Goal: Information Seeking & Learning: Learn about a topic

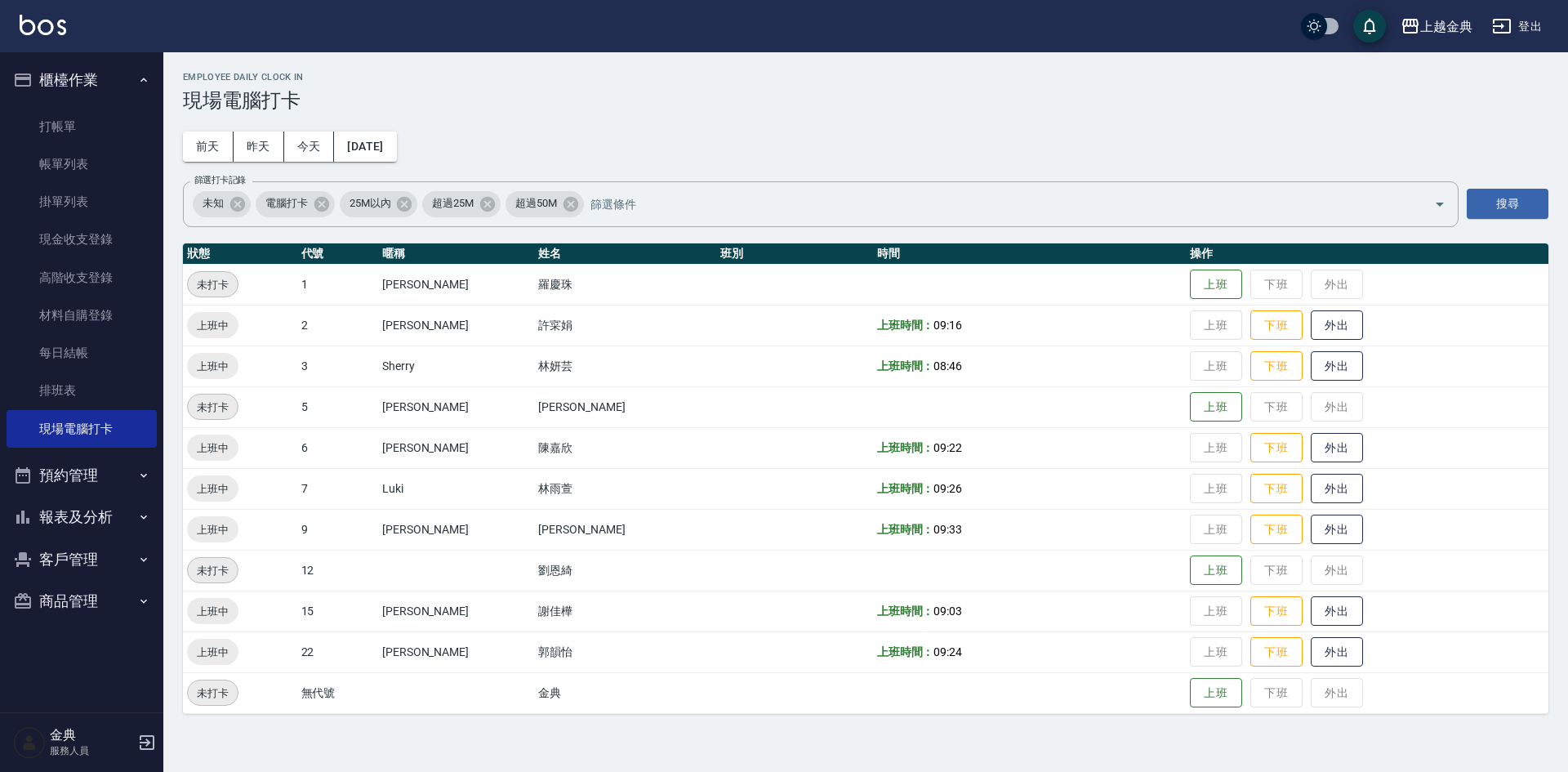
click at [37, 82] on button "櫃檯作業" at bounding box center [81, 81] width 150 height 43
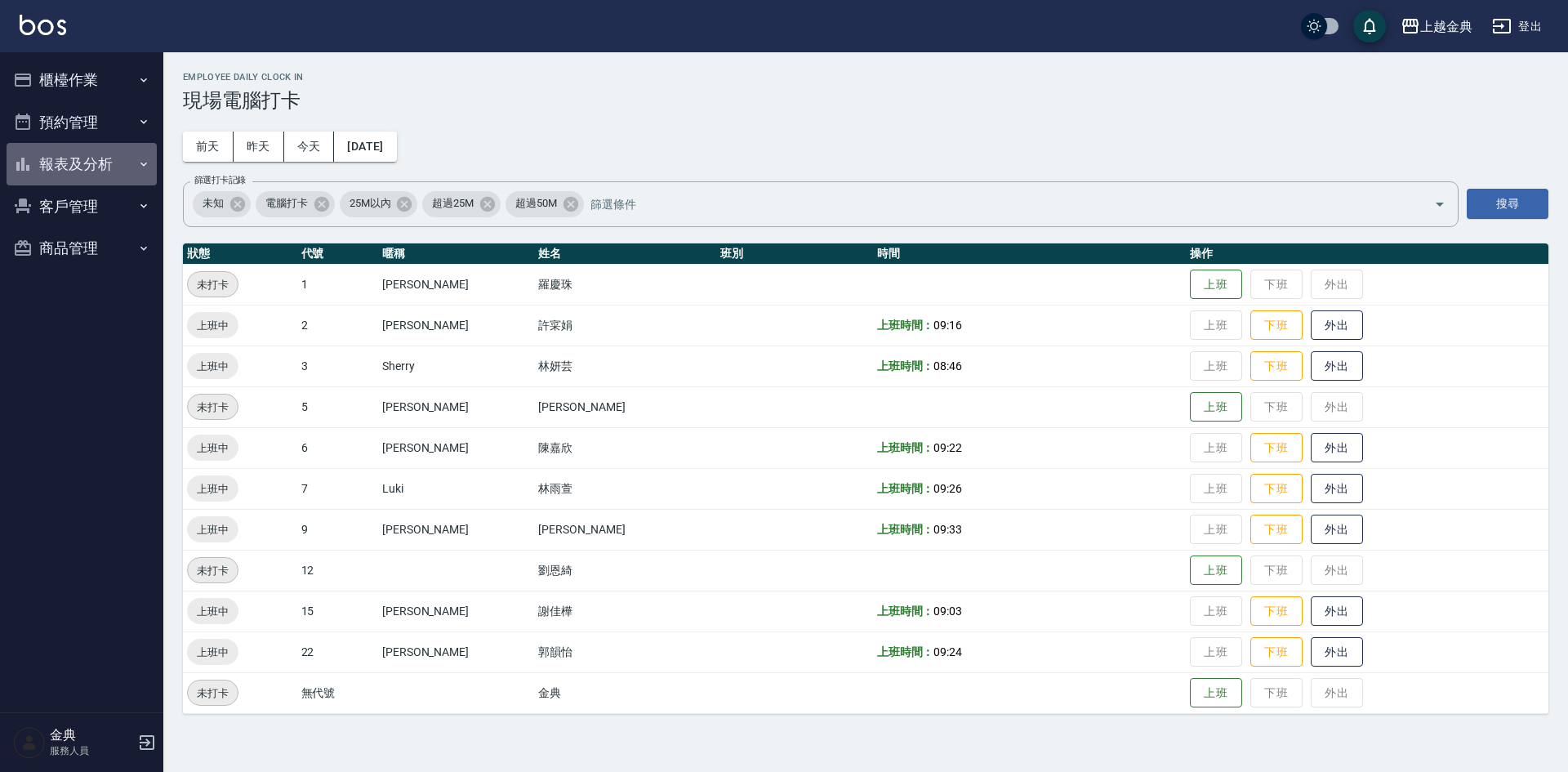
click at [84, 169] on button "報表及分析" at bounding box center [81, 165] width 150 height 43
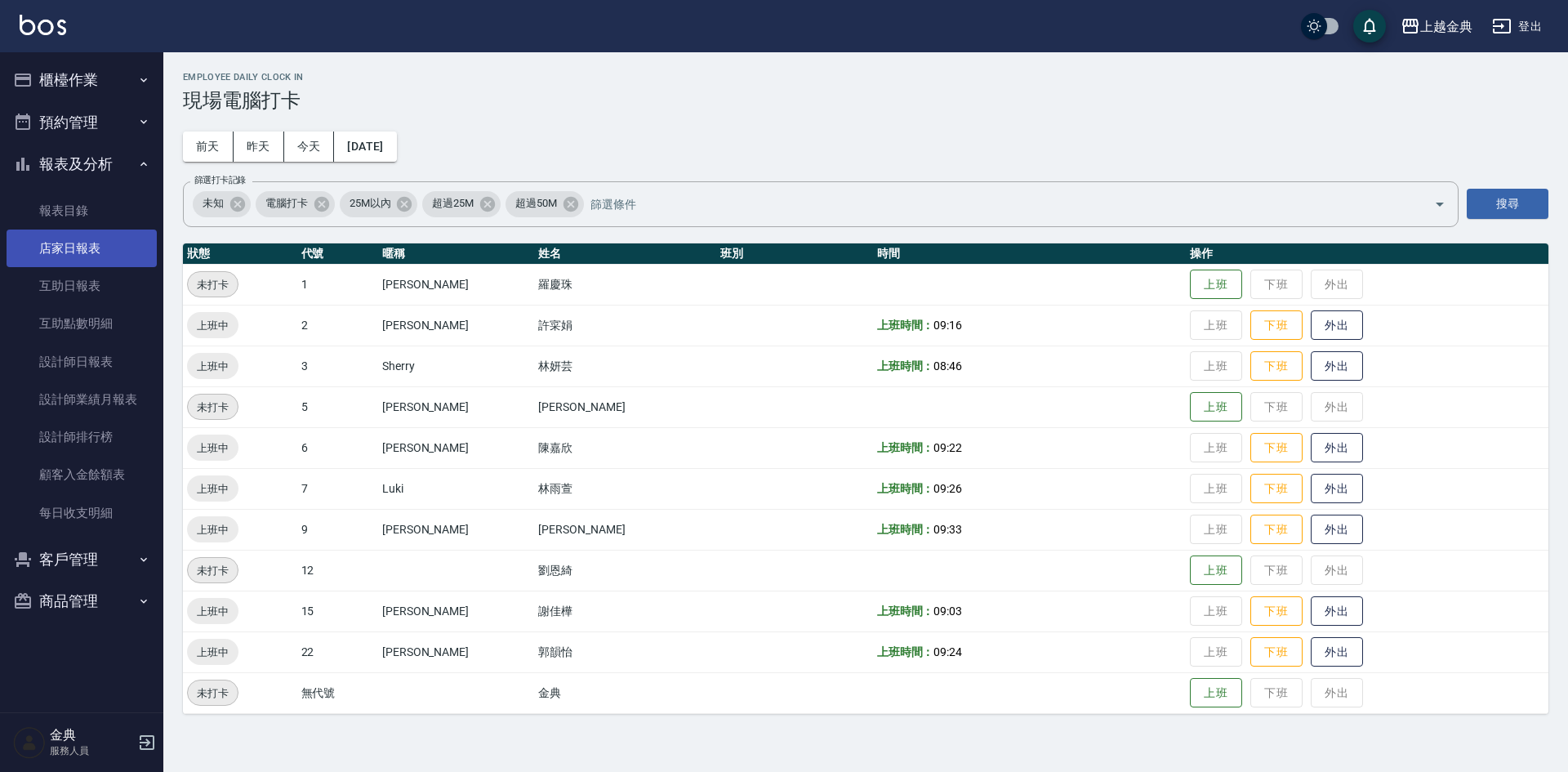
click at [115, 262] on link "店家日報表" at bounding box center [81, 248] width 150 height 38
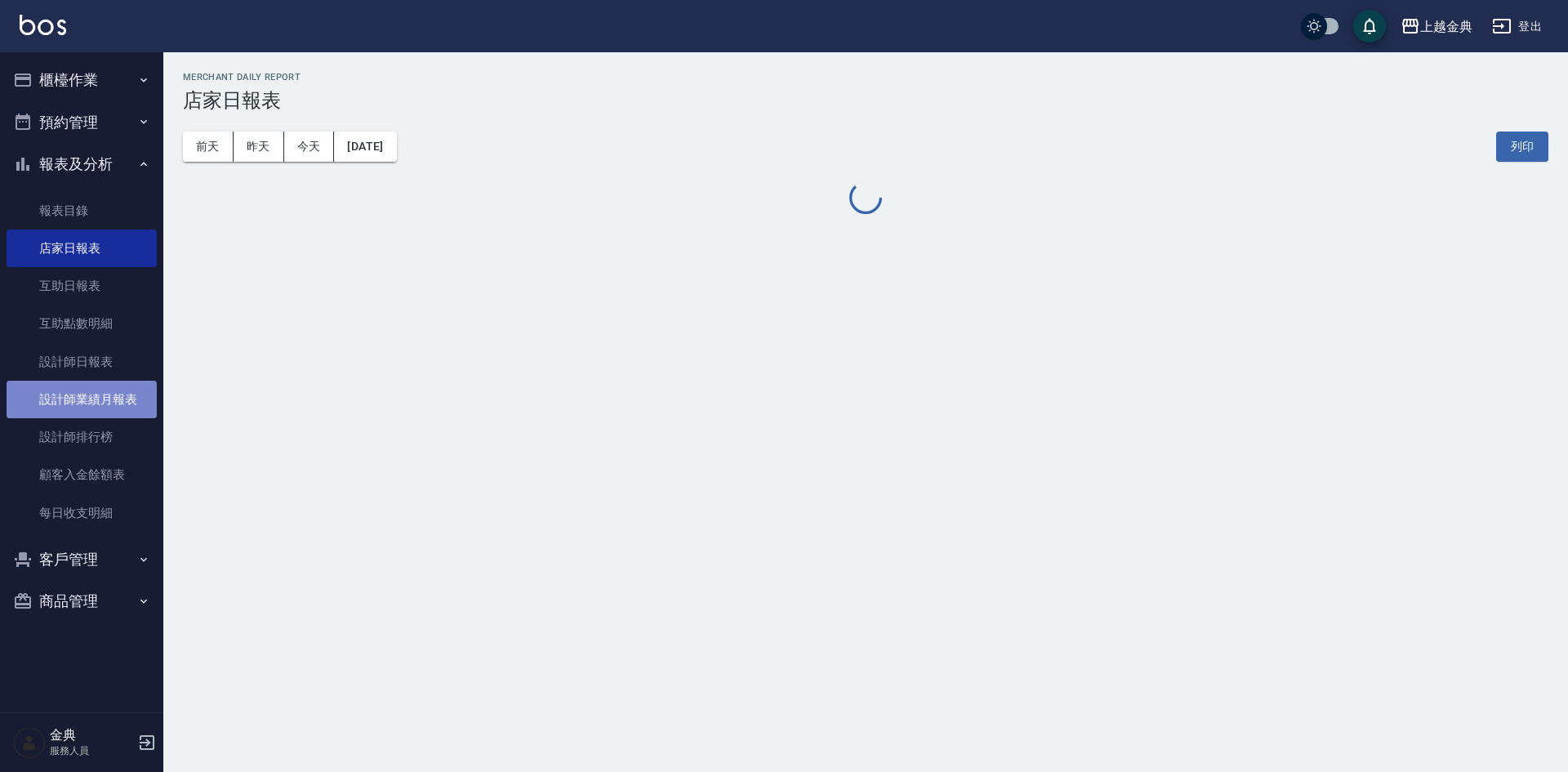
click at [105, 396] on link "設計師業績月報表" at bounding box center [81, 399] width 150 height 38
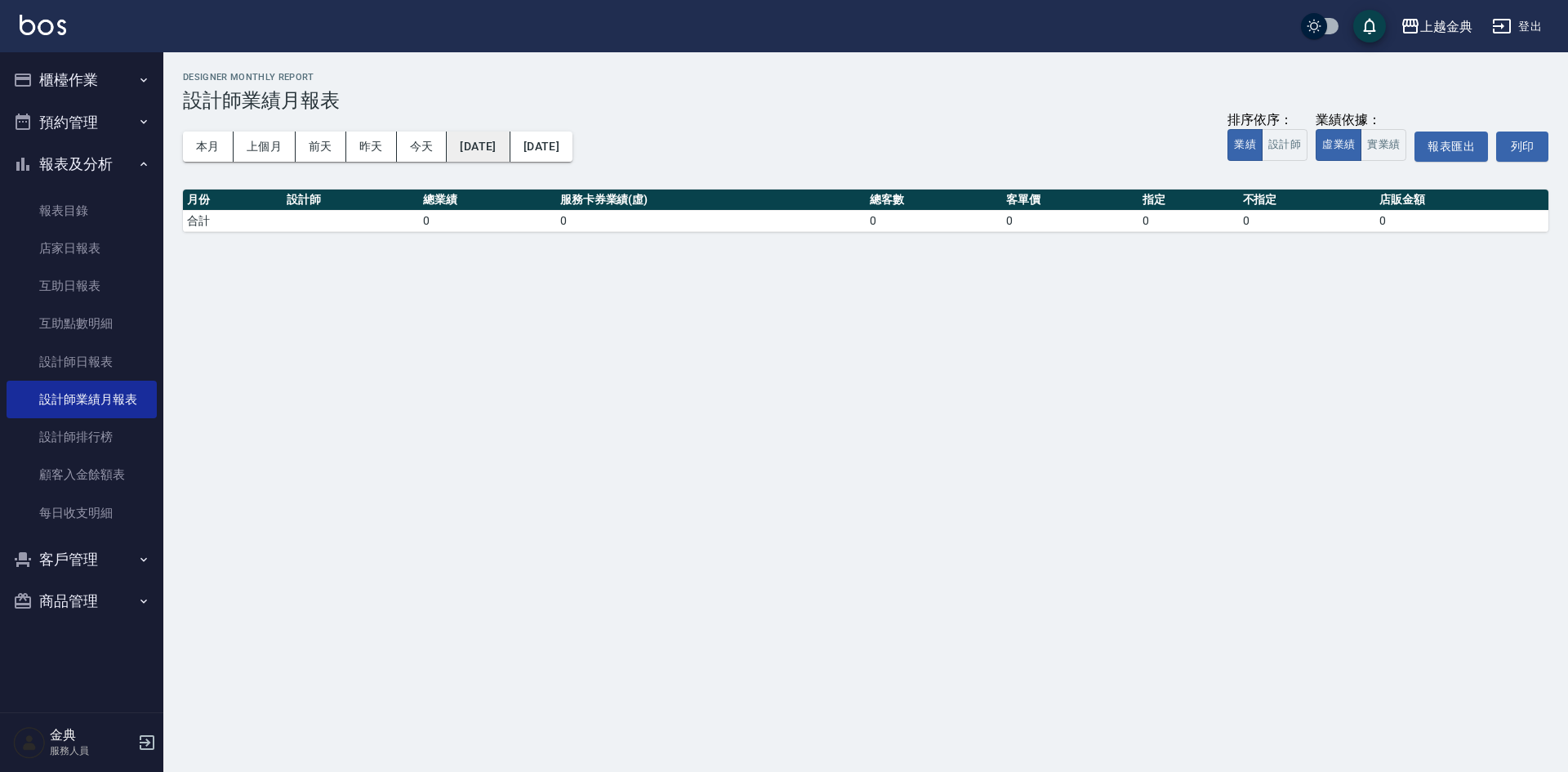
click at [497, 143] on button "[DATE]" at bounding box center [478, 146] width 63 height 31
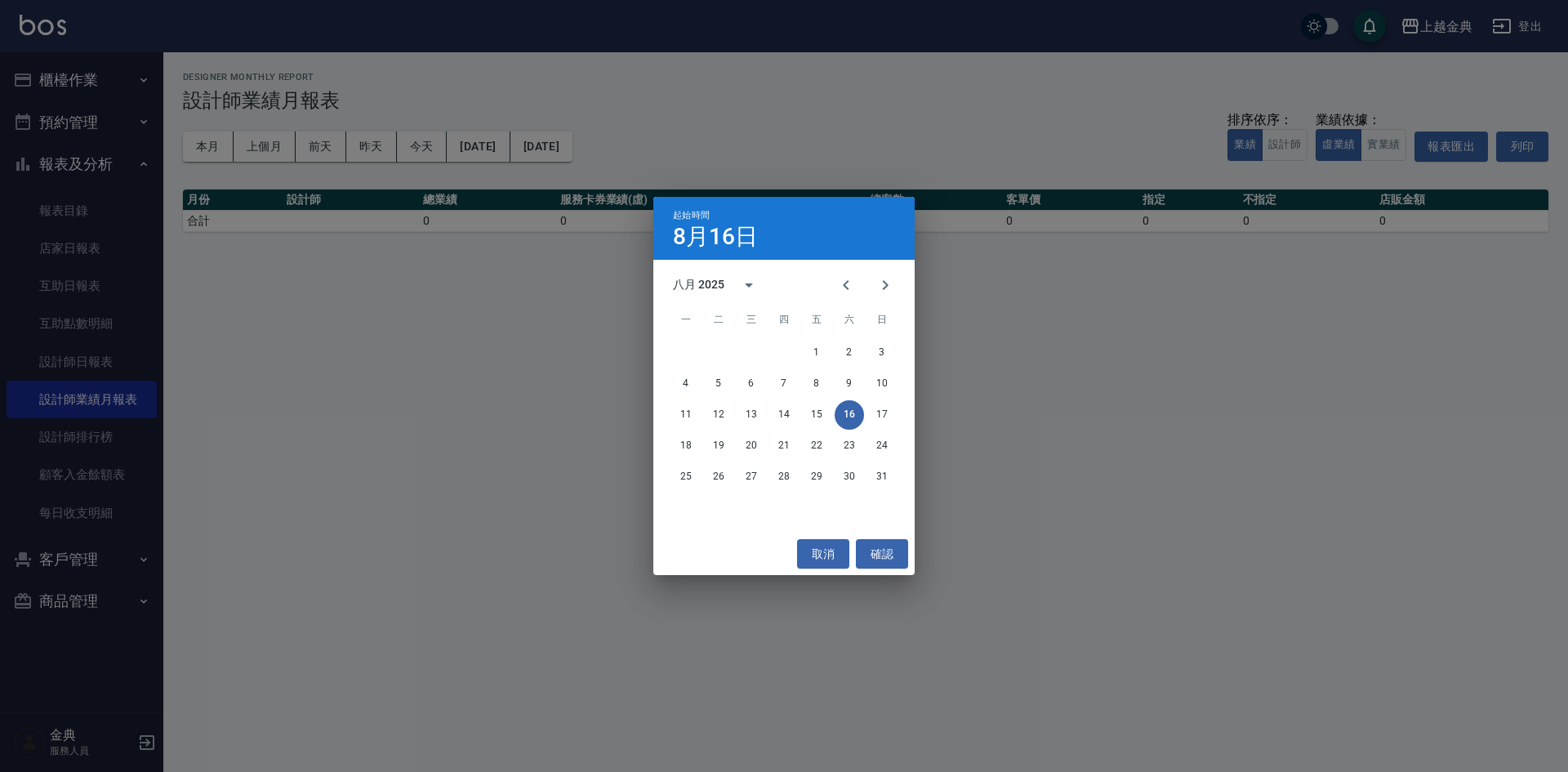
drag, startPoint x: 1240, startPoint y: 512, endPoint x: 1229, endPoint y: 504, distance: 13.6
click at [1229, 504] on div "起始時間 8月16日 八月 2025 一 二 三 四 五 六 日 1 2 3 4 5 6 7 8 9 10 11 12 13 14 15 16 17 18 1…" at bounding box center [784, 386] width 1568 height 772
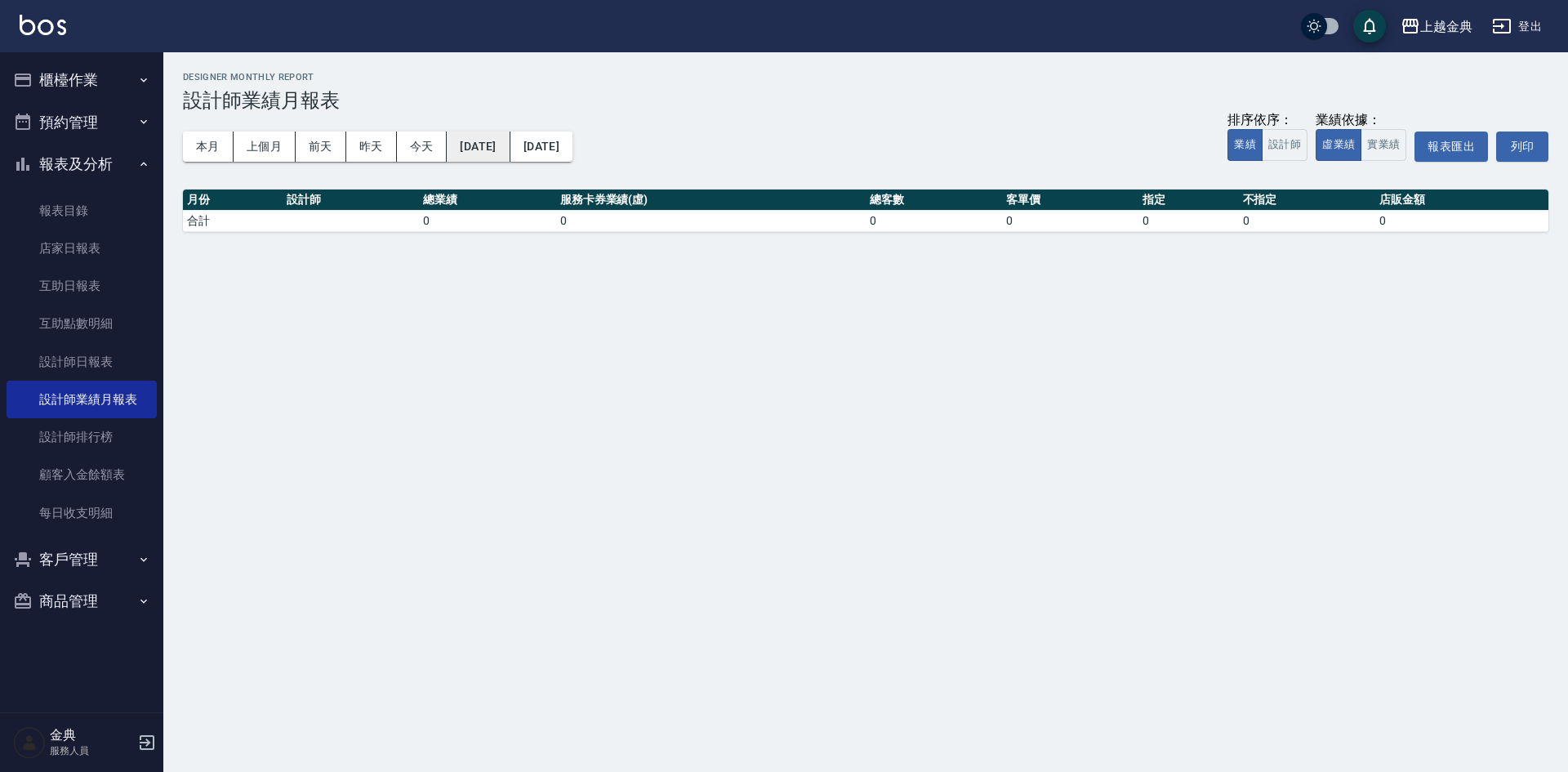
click at [466, 143] on button "[DATE]" at bounding box center [478, 146] width 63 height 31
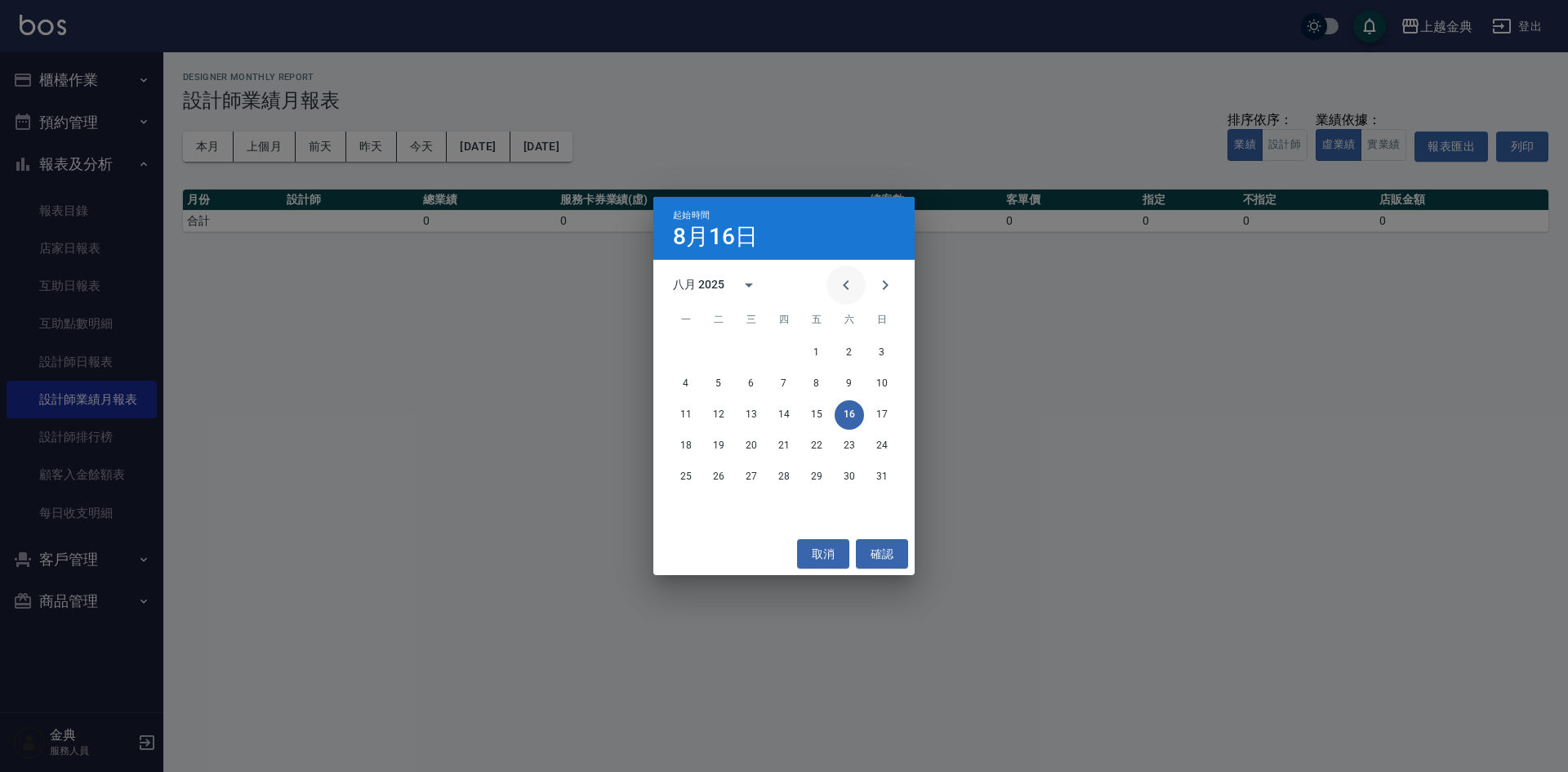
click at [854, 285] on icon "Previous month" at bounding box center [846, 285] width 19 height 19
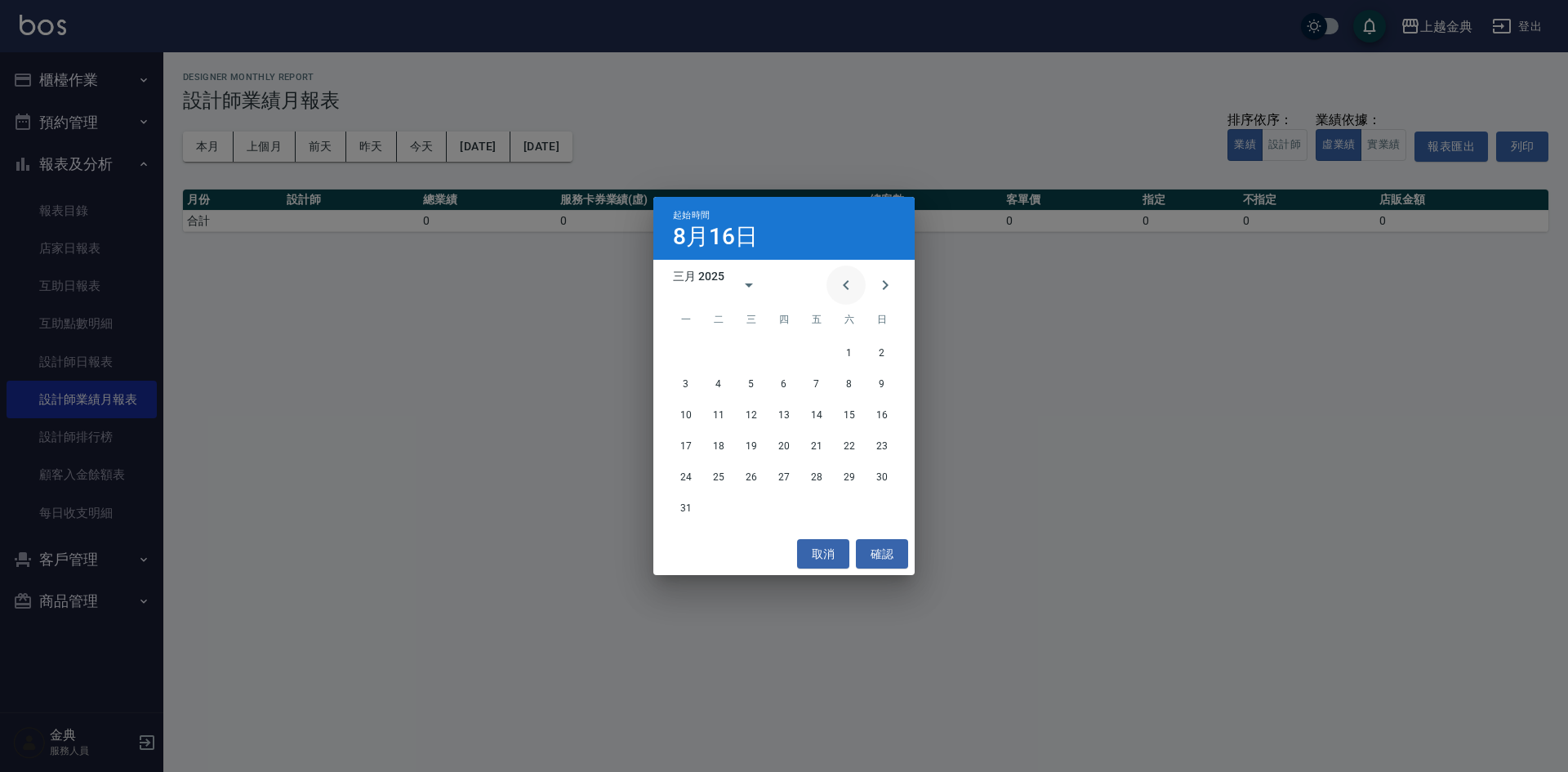
click at [854, 285] on icon "Previous month" at bounding box center [846, 285] width 19 height 19
click at [821, 483] on button "31" at bounding box center [817, 478] width 30 height 30
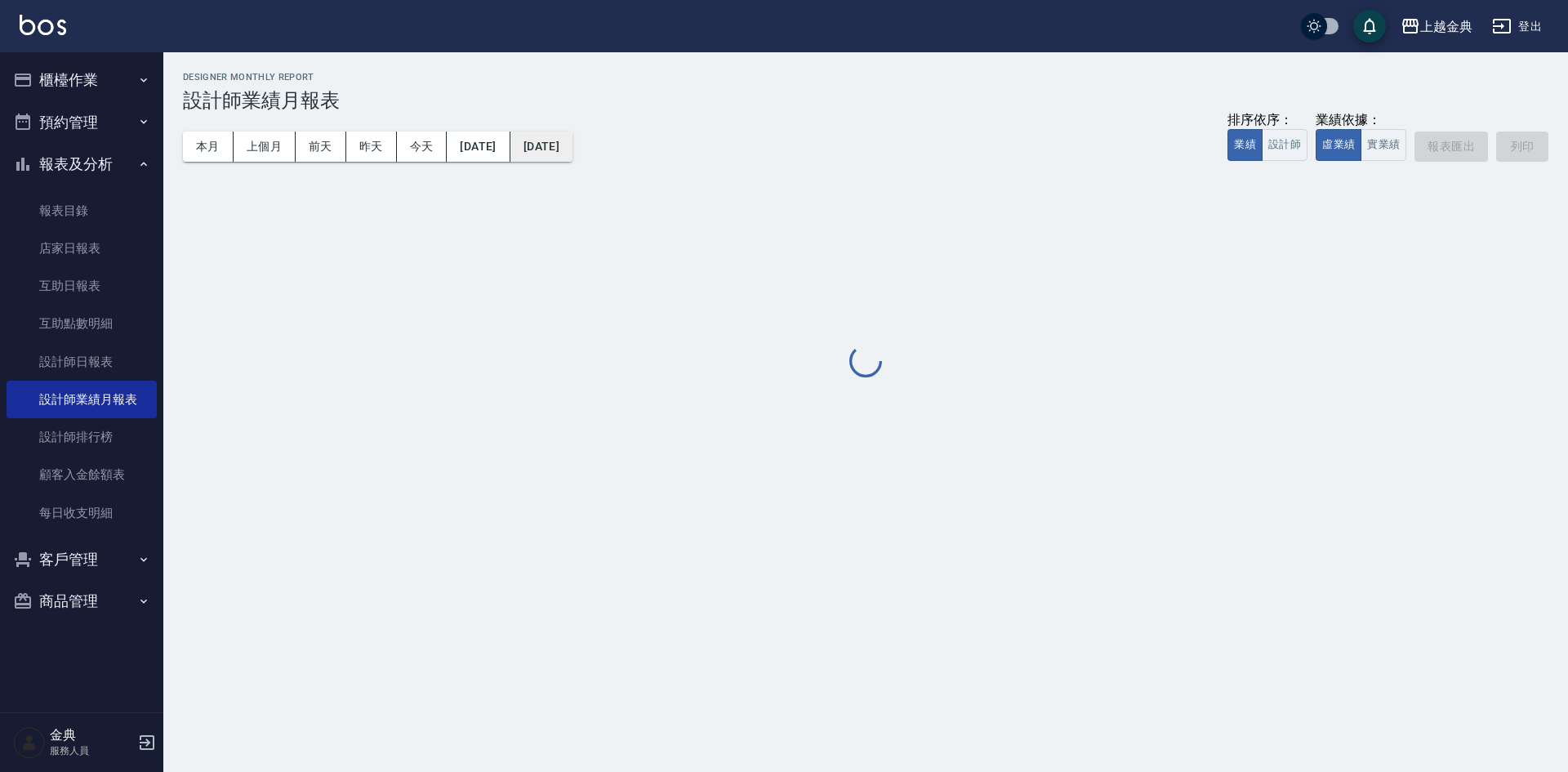
click at [573, 153] on button "[DATE]" at bounding box center [541, 146] width 62 height 31
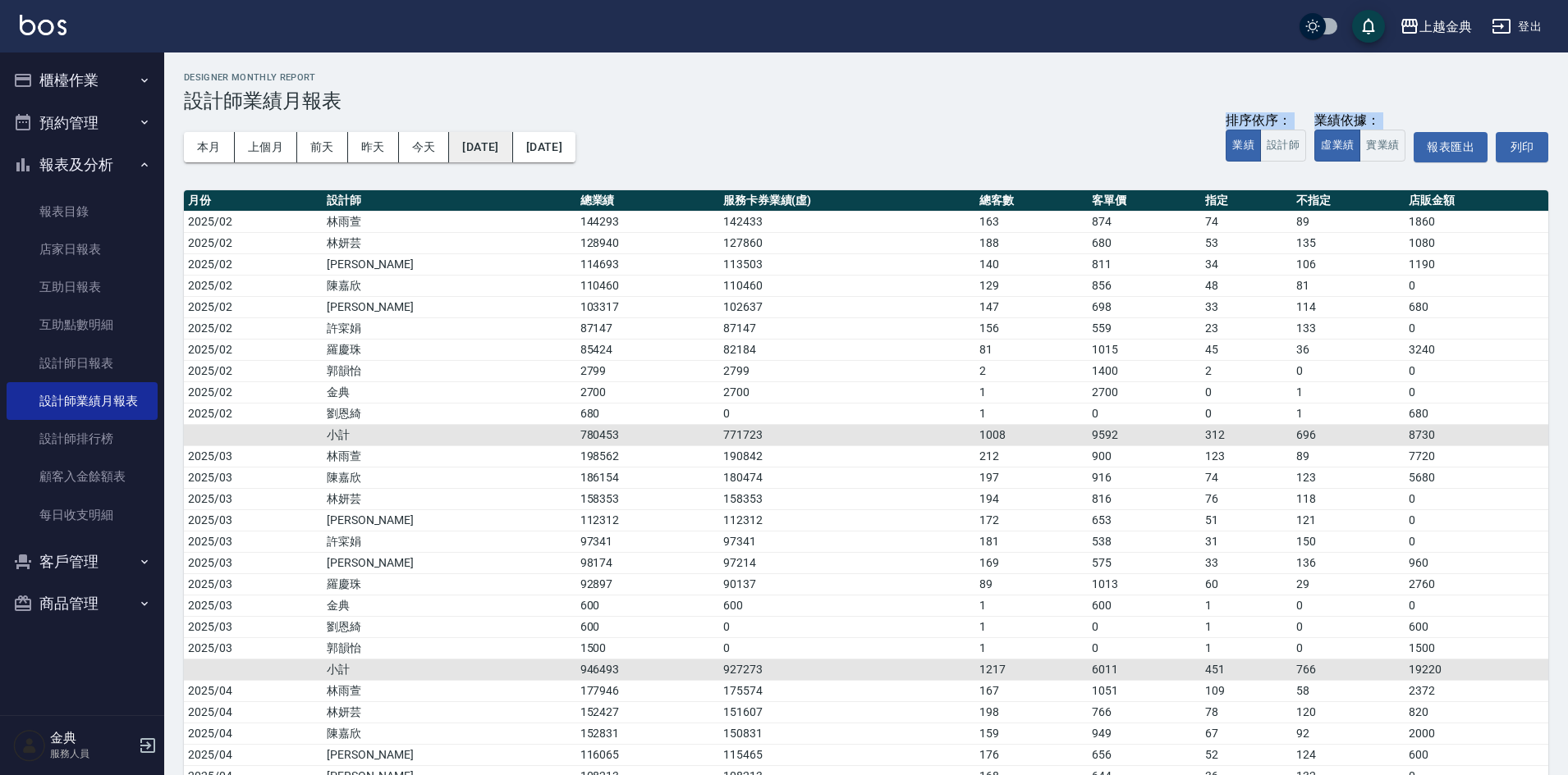
click at [494, 153] on button "[DATE]" at bounding box center [481, 147] width 63 height 31
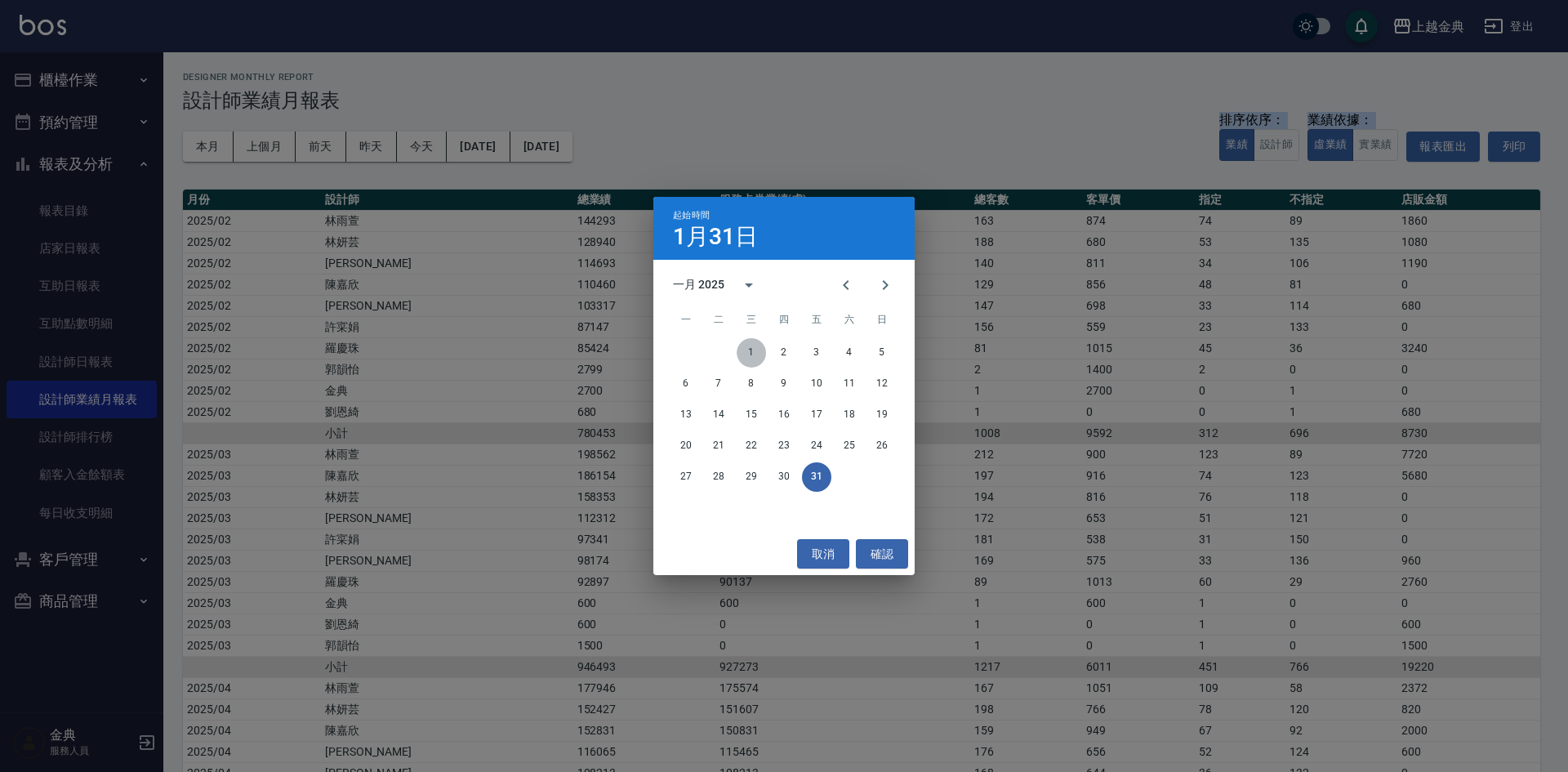
click at [744, 352] on button "1" at bounding box center [751, 354] width 30 height 30
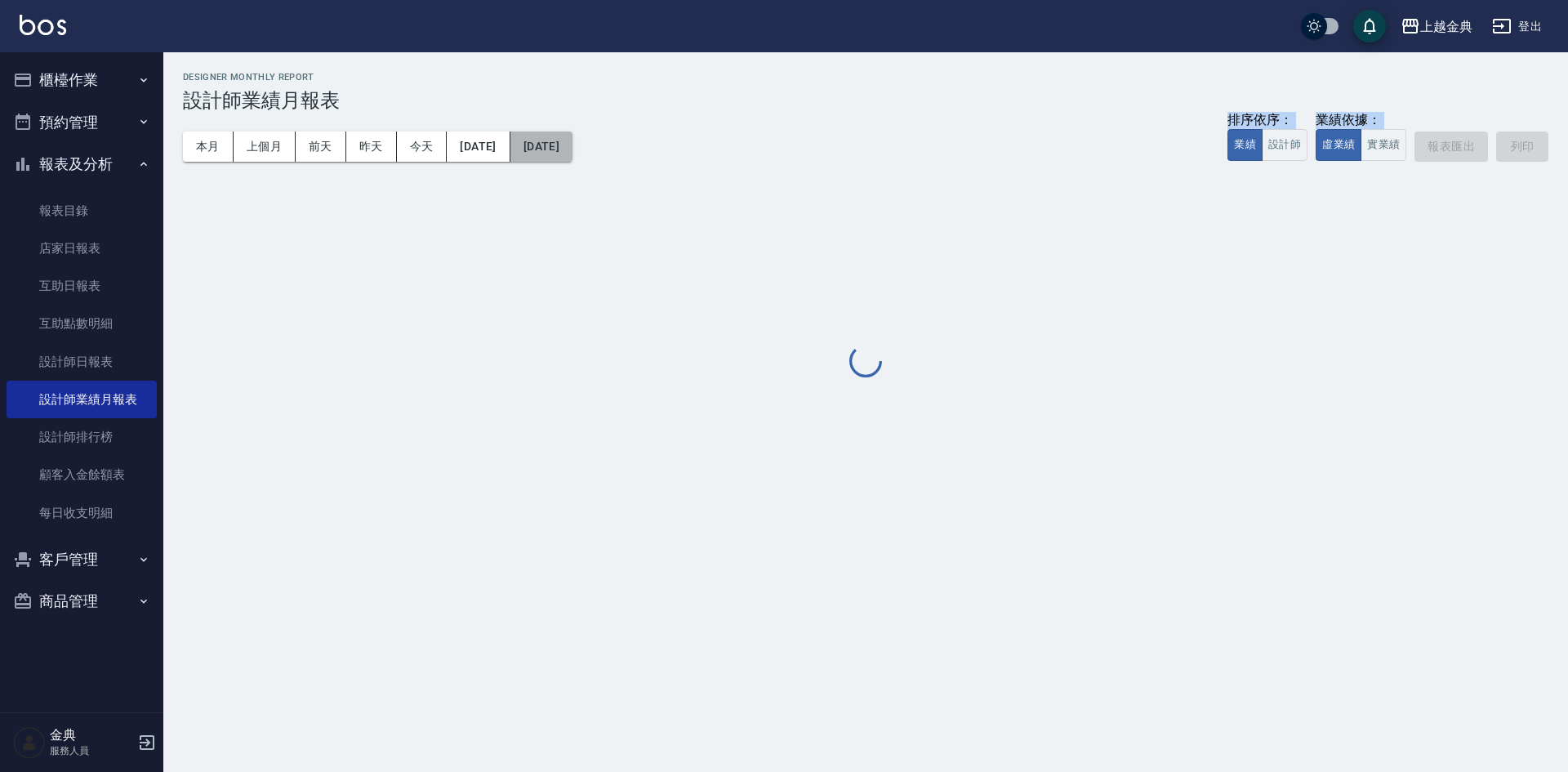
click at [568, 146] on button "[DATE]" at bounding box center [541, 146] width 62 height 31
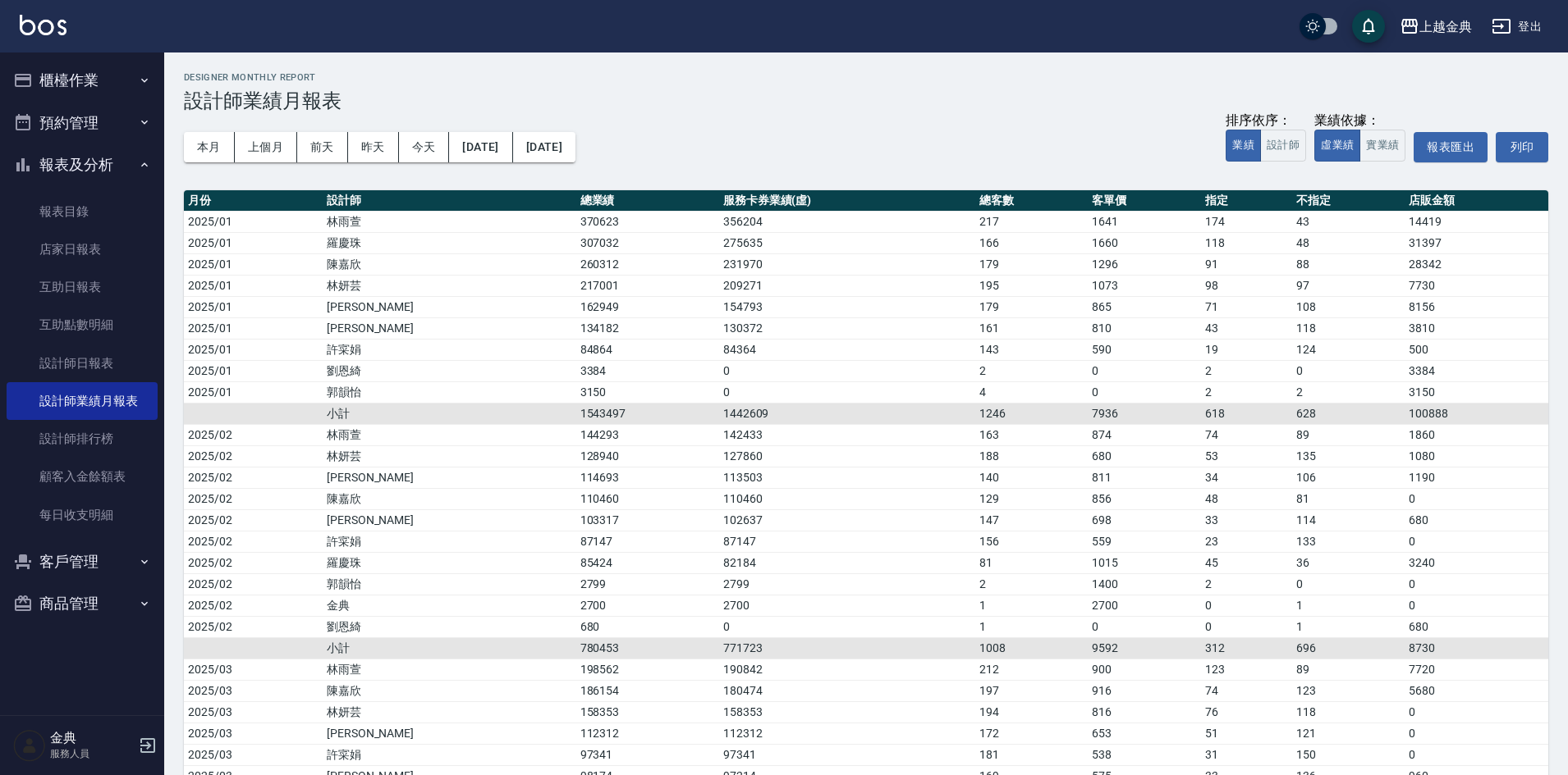
click at [837, 291] on td "209271" at bounding box center [848, 285] width 257 height 21
click at [575, 150] on button "[DATE]" at bounding box center [544, 147] width 62 height 31
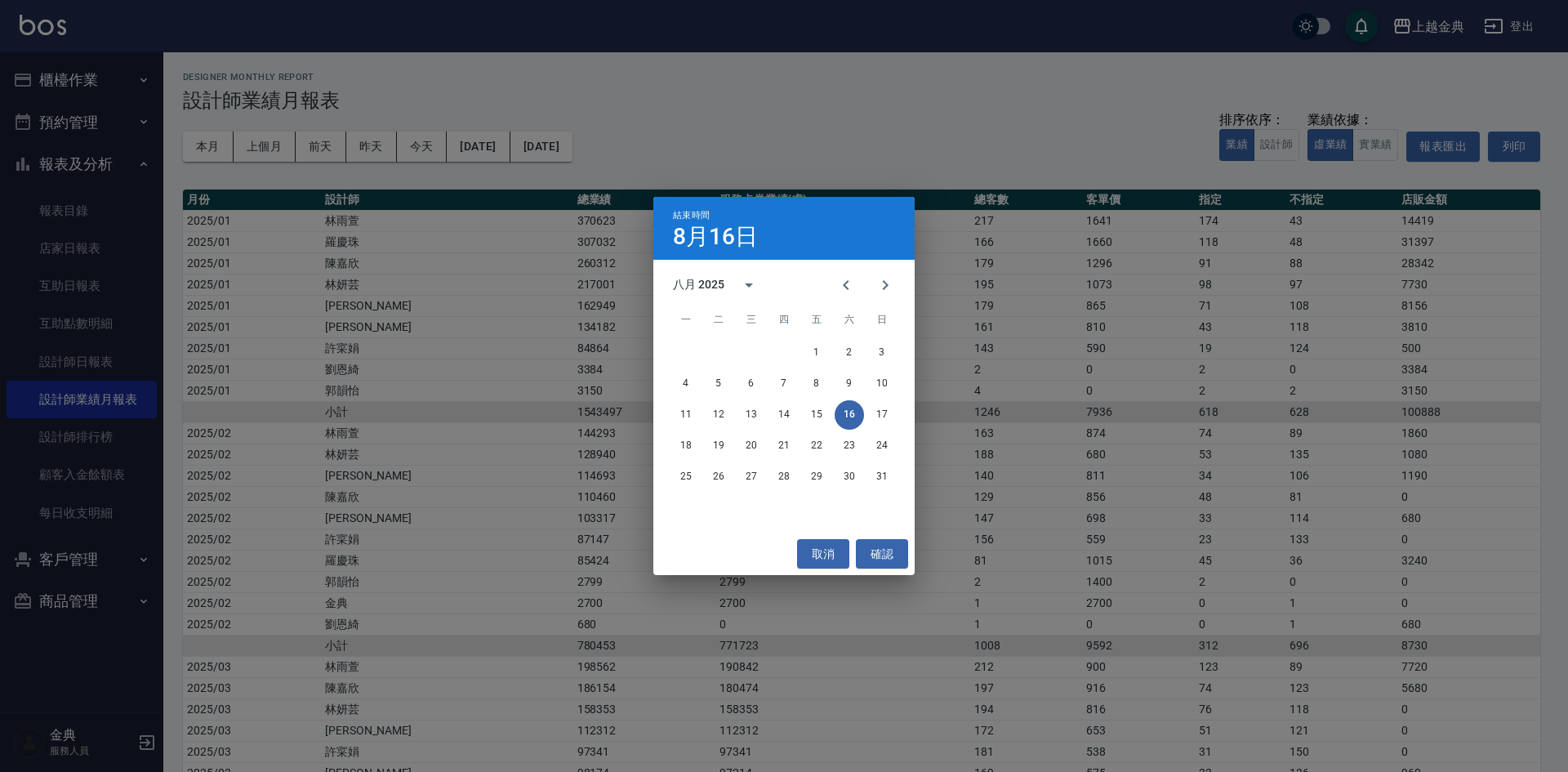
click at [812, 110] on div "結束時間 8月16日 八月 2025 一 二 三 四 五 六 日 1 2 3 4 5 6 7 8 9 10 11 12 13 14 15 16 17 18 1…" at bounding box center [784, 386] width 1568 height 772
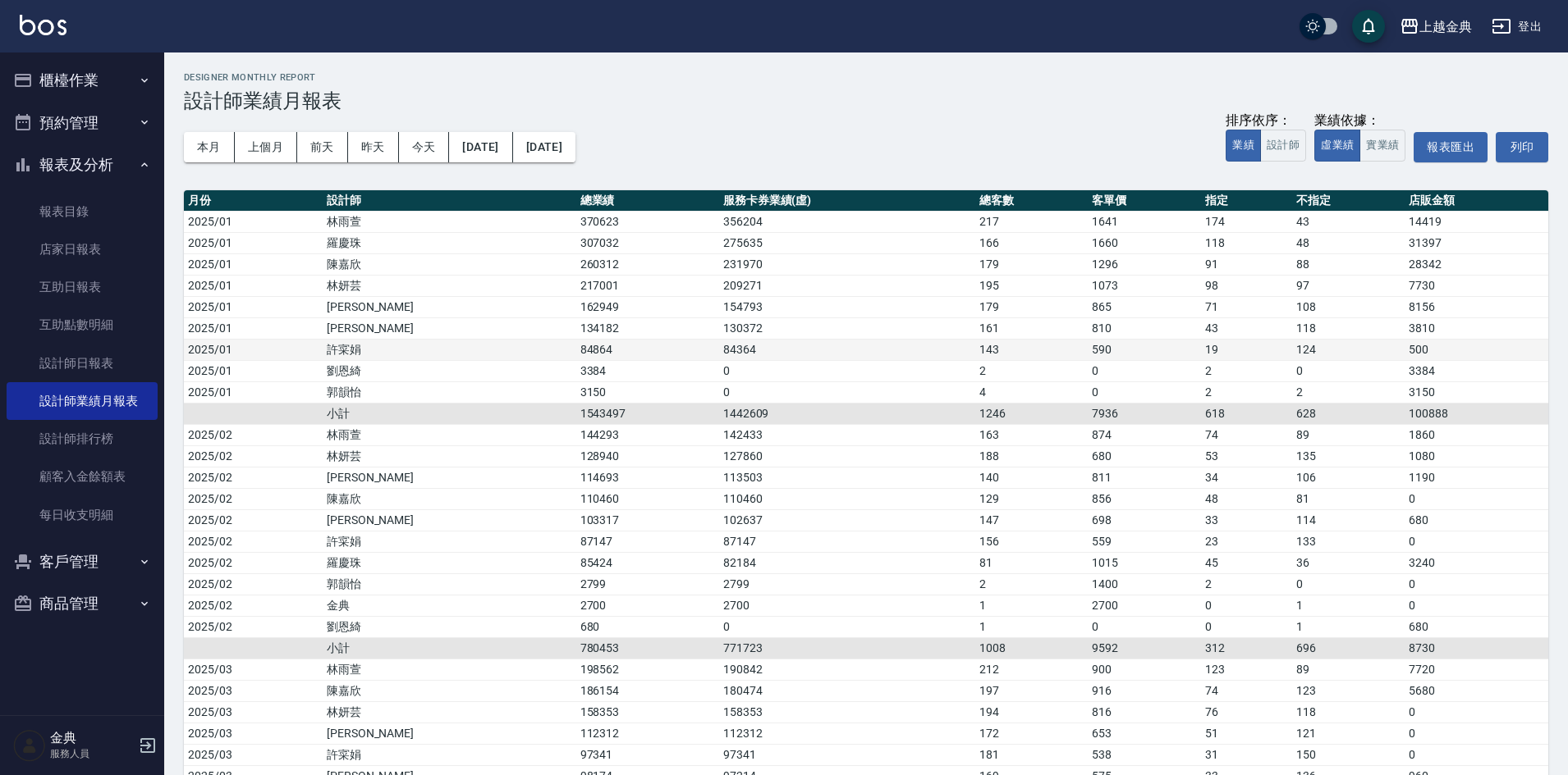
click at [411, 345] on td "許寀娟" at bounding box center [449, 349] width 254 height 21
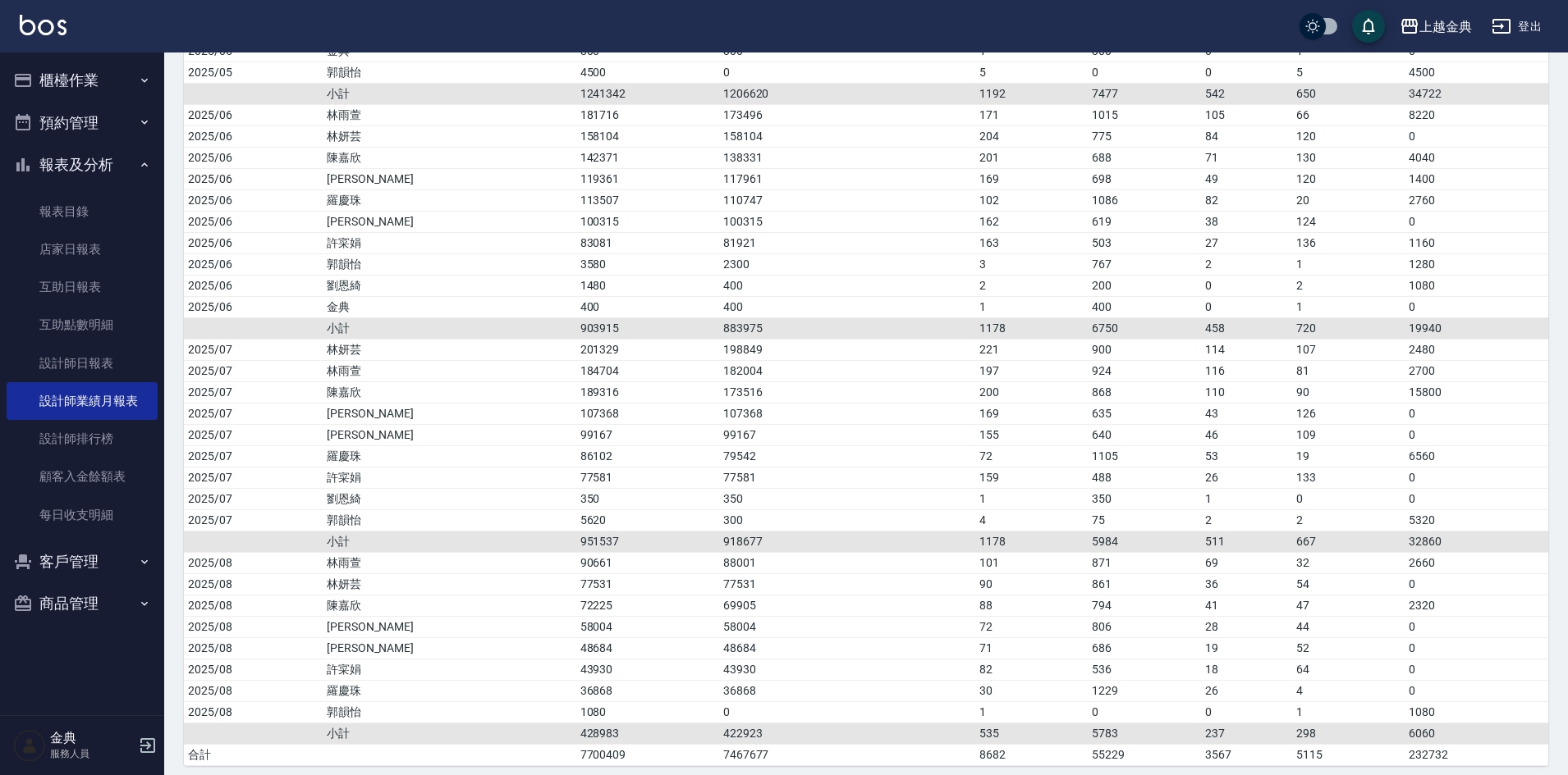
scroll to position [1205, 0]
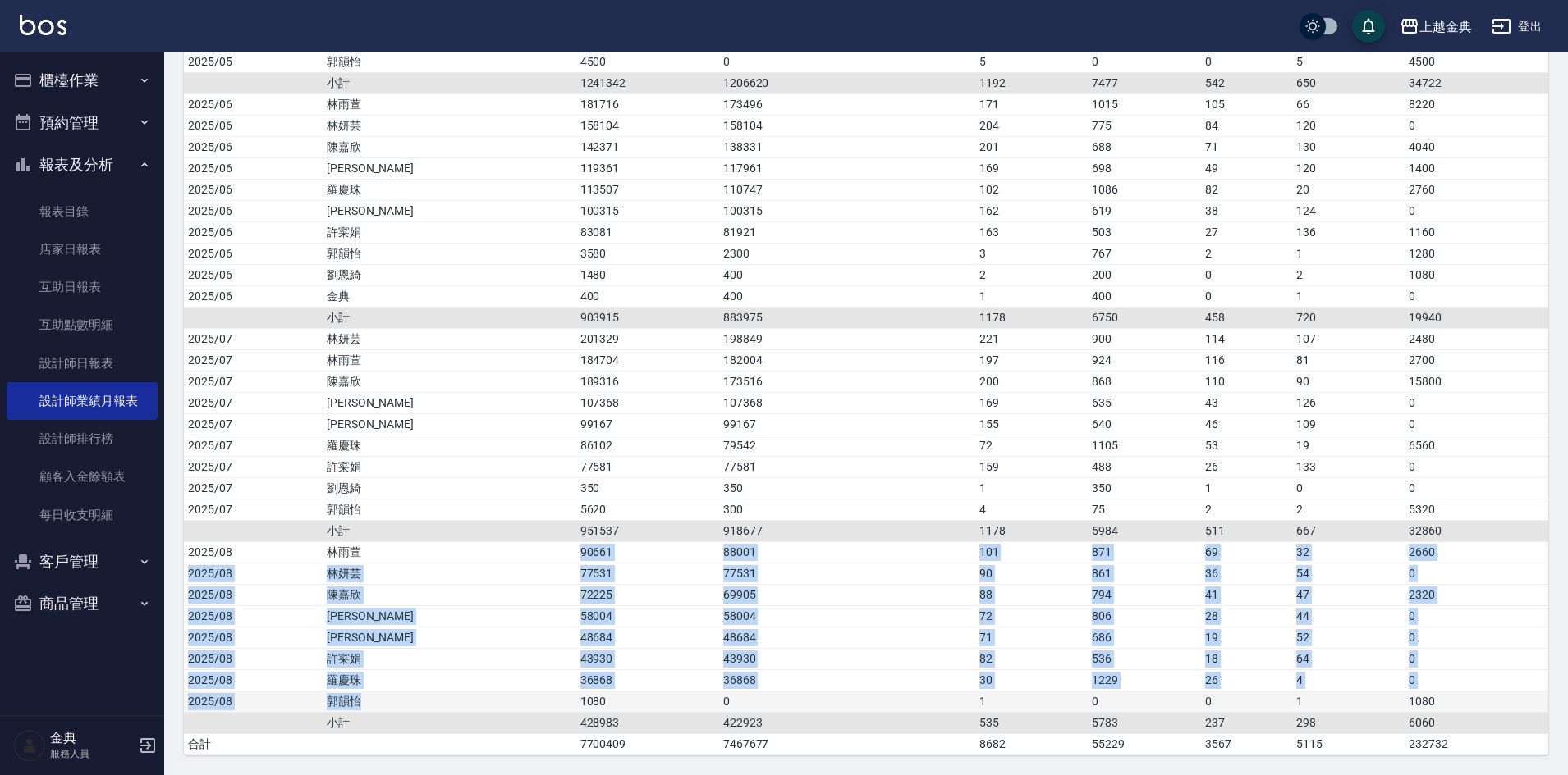
drag, startPoint x: 428, startPoint y: 548, endPoint x: 437, endPoint y: 698, distance: 150.3
click at [437, 710] on td "郭韻怡" at bounding box center [449, 702] width 254 height 21
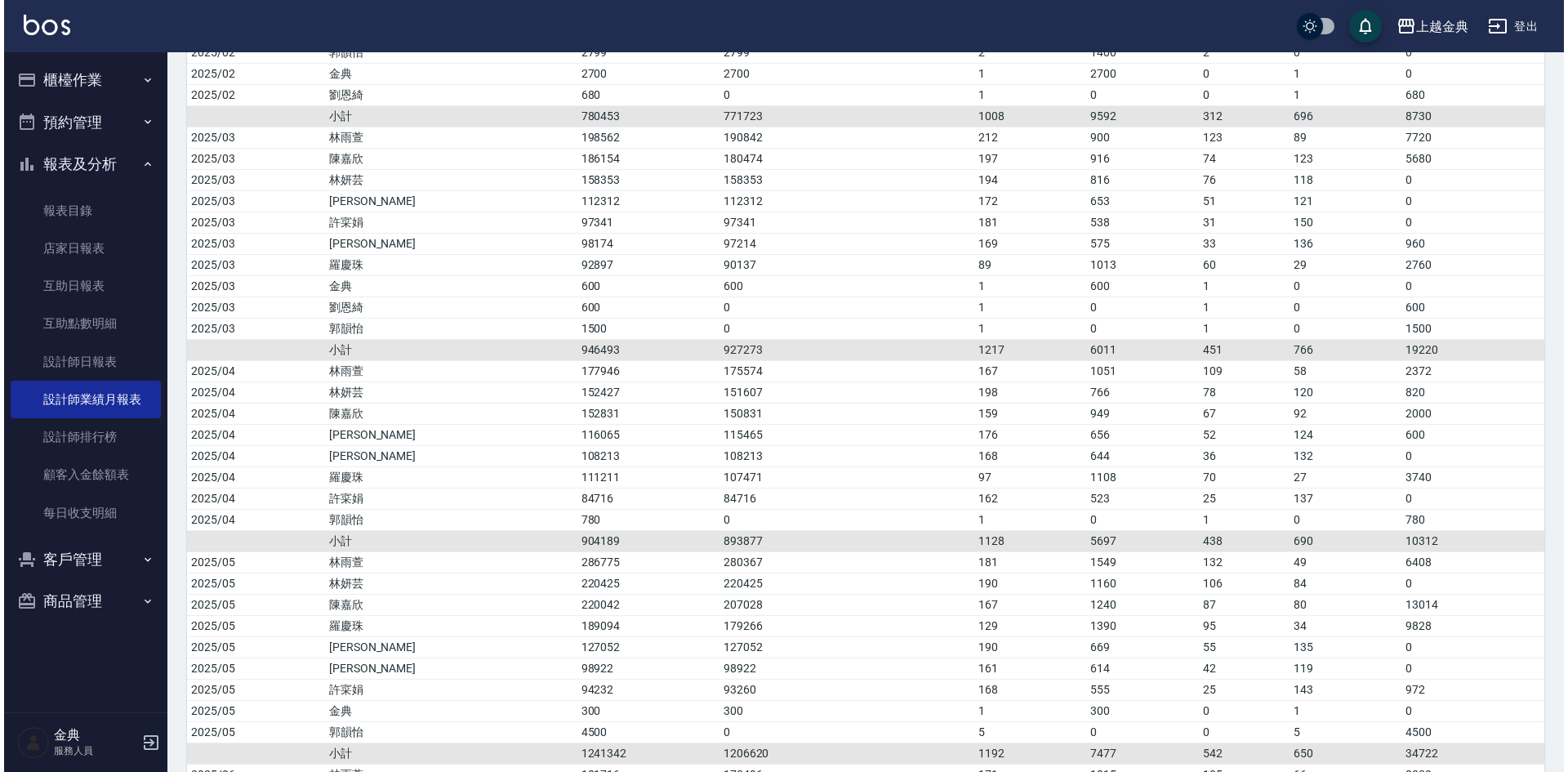
scroll to position [0, 0]
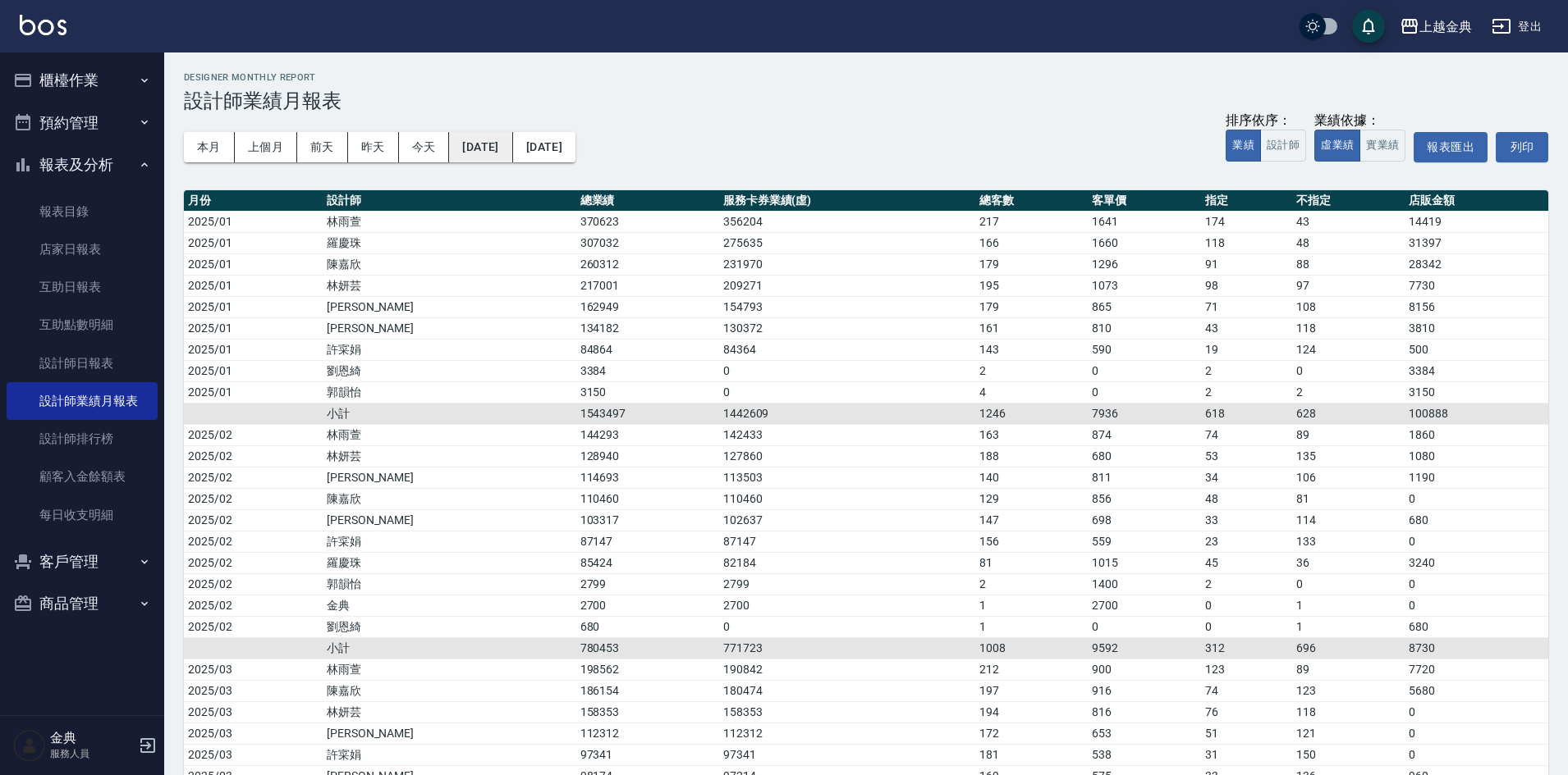
click at [474, 142] on button "[DATE]" at bounding box center [481, 147] width 63 height 31
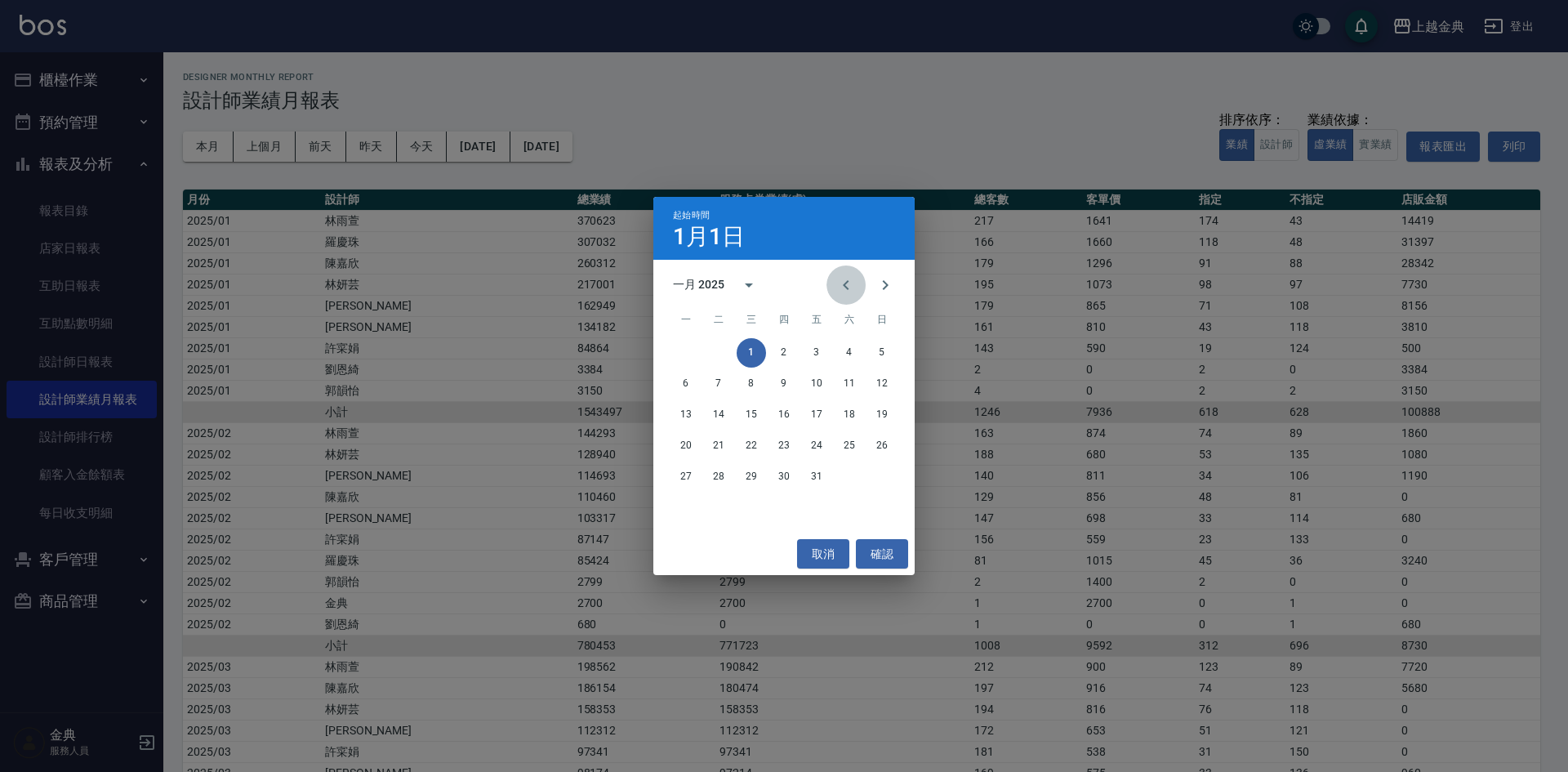
click at [856, 279] on icon "Previous month" at bounding box center [846, 285] width 19 height 19
click at [722, 287] on div "十二月 2024" at bounding box center [705, 284] width 63 height 18
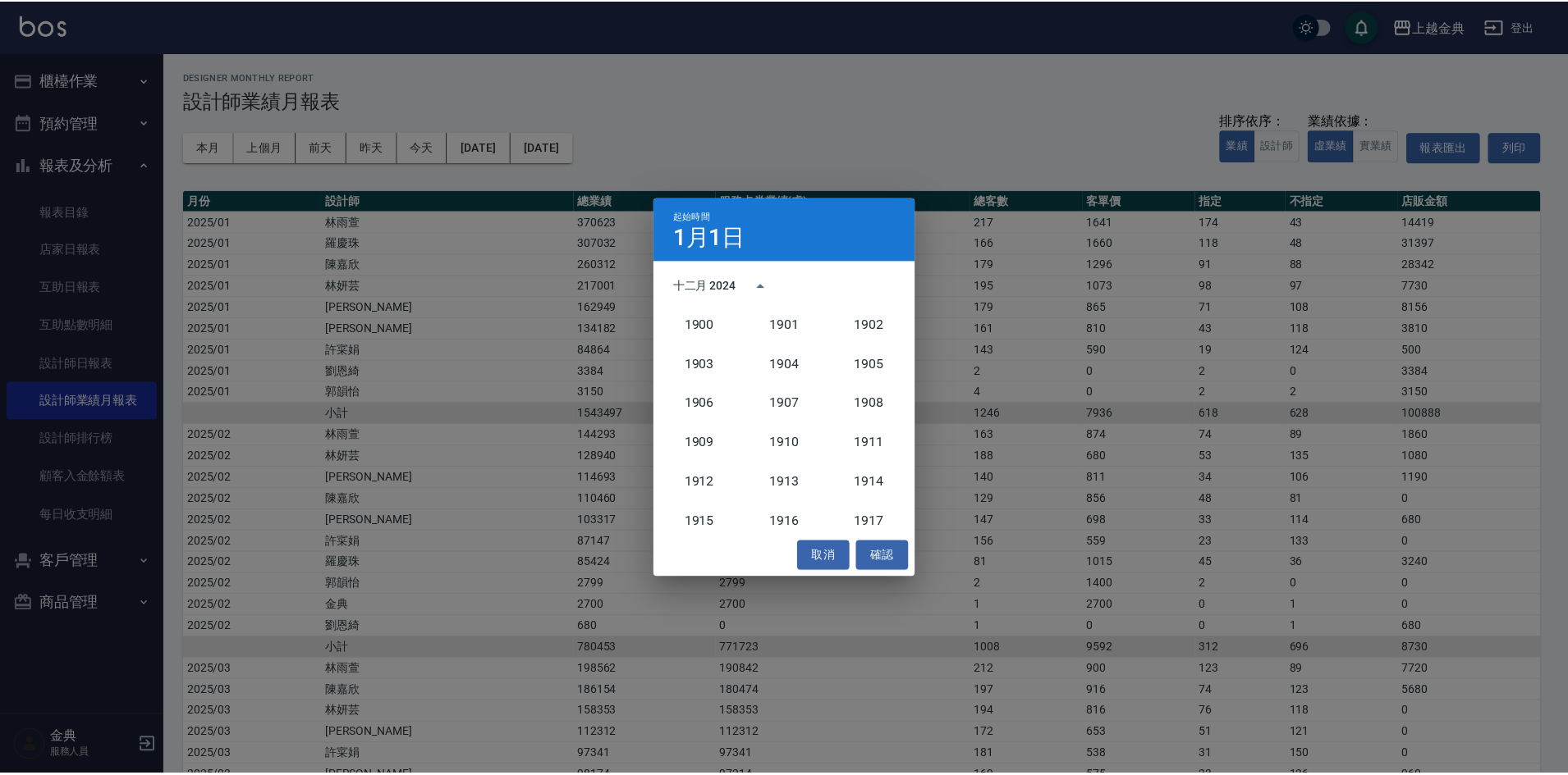
scroll to position [1519, 0]
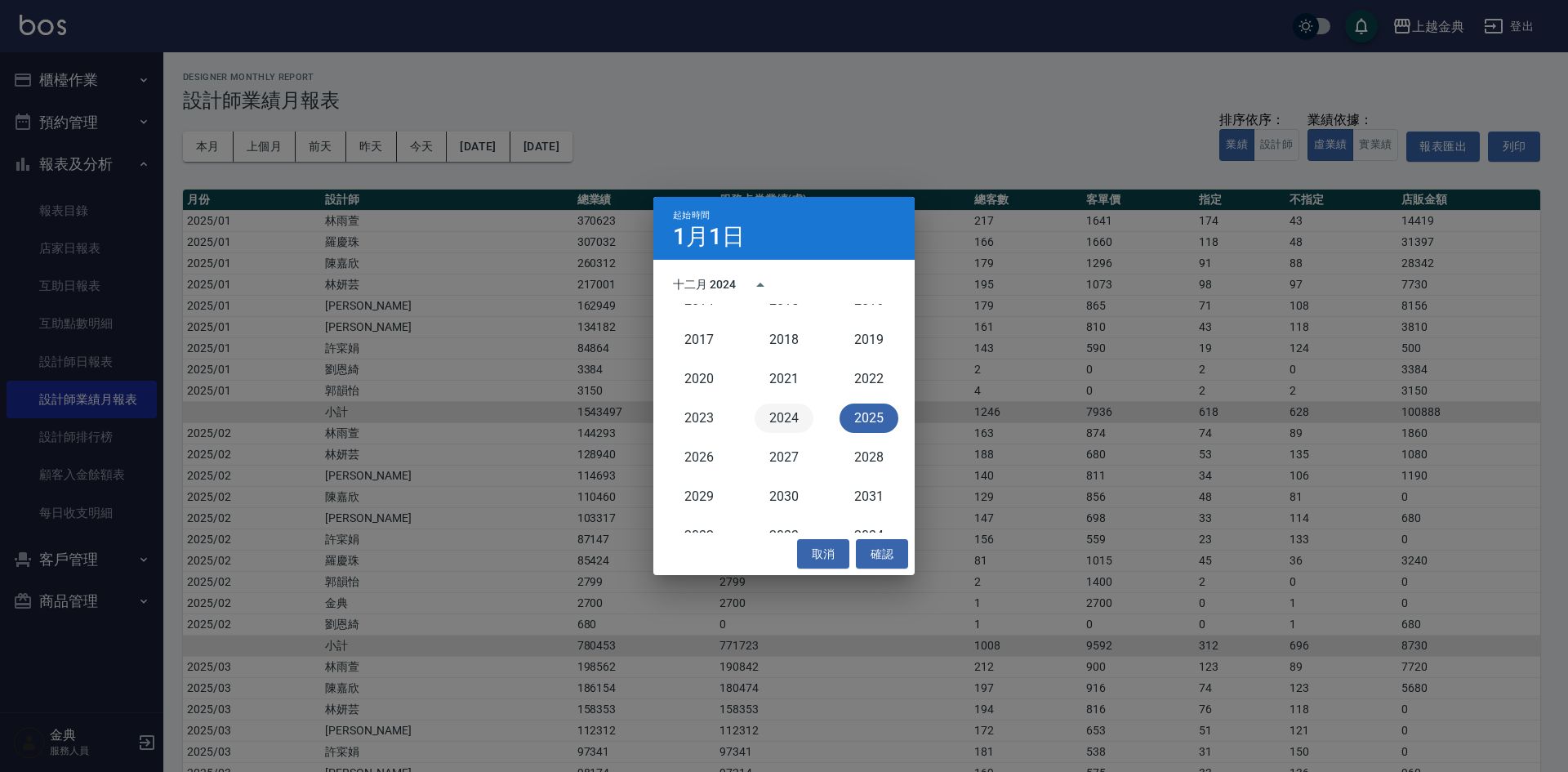
click at [761, 425] on button "2024" at bounding box center [784, 418] width 59 height 30
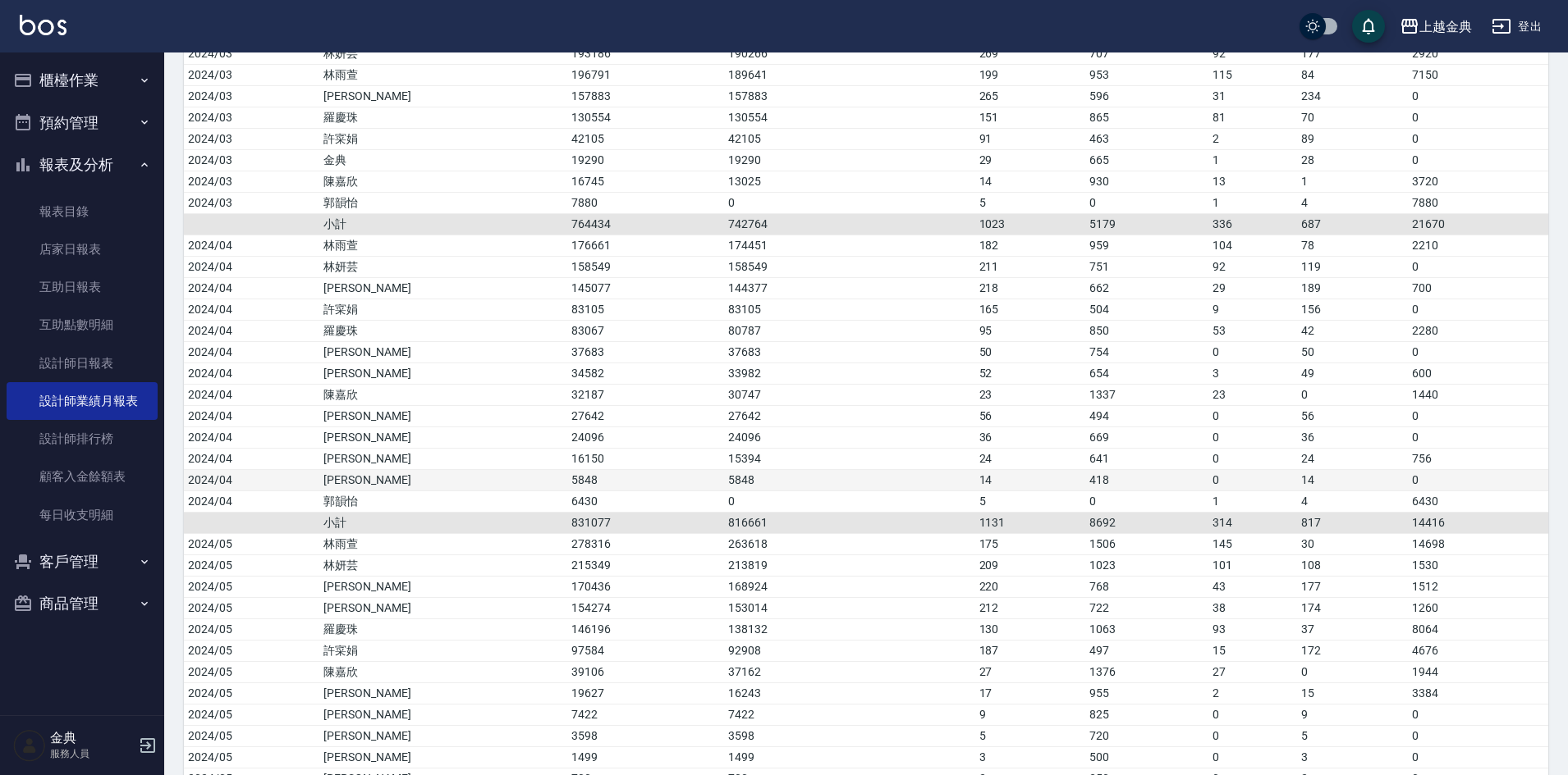
scroll to position [821, 0]
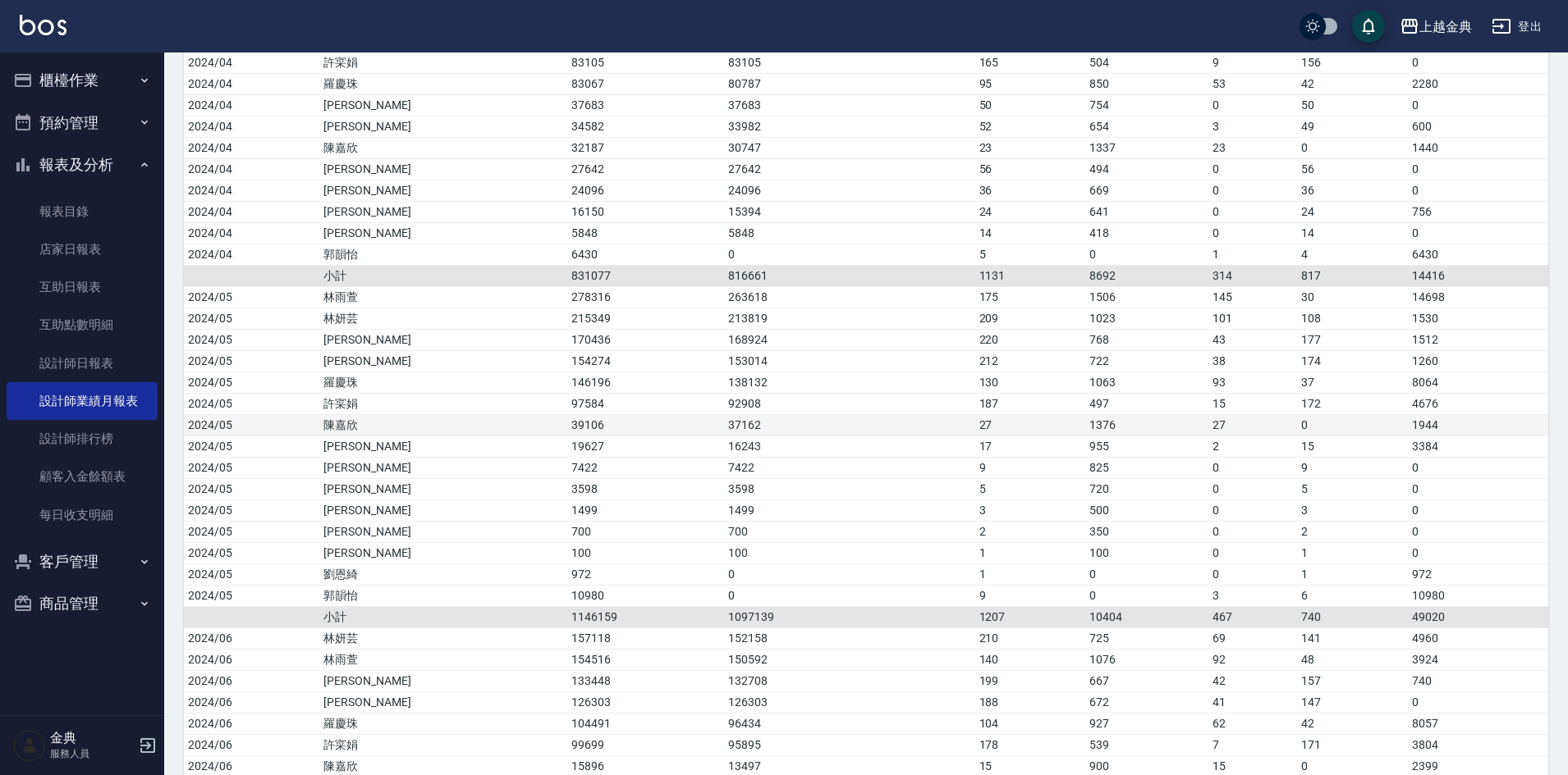
click at [567, 432] on td "39106" at bounding box center [645, 425] width 157 height 21
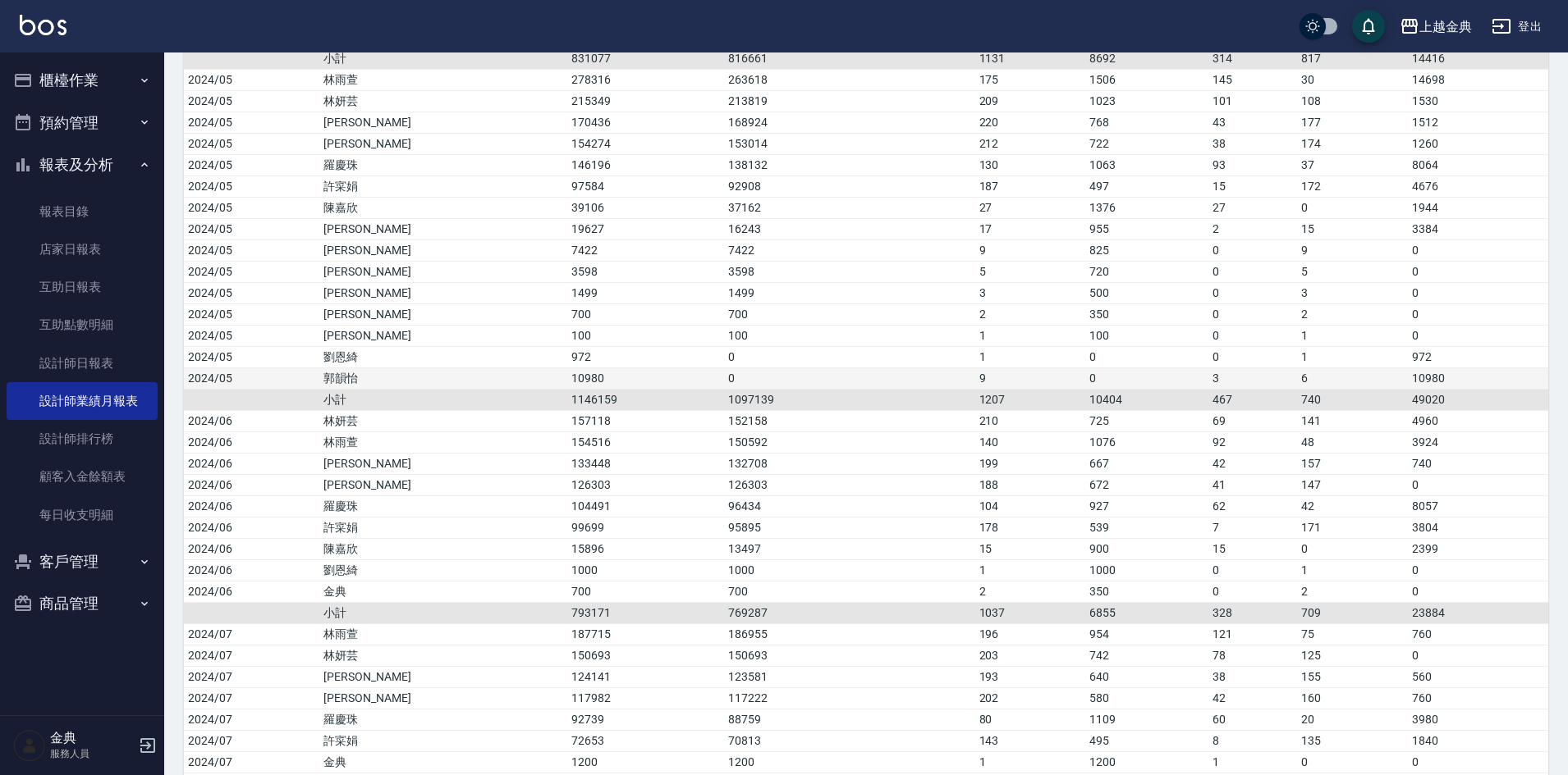
scroll to position [1067, 0]
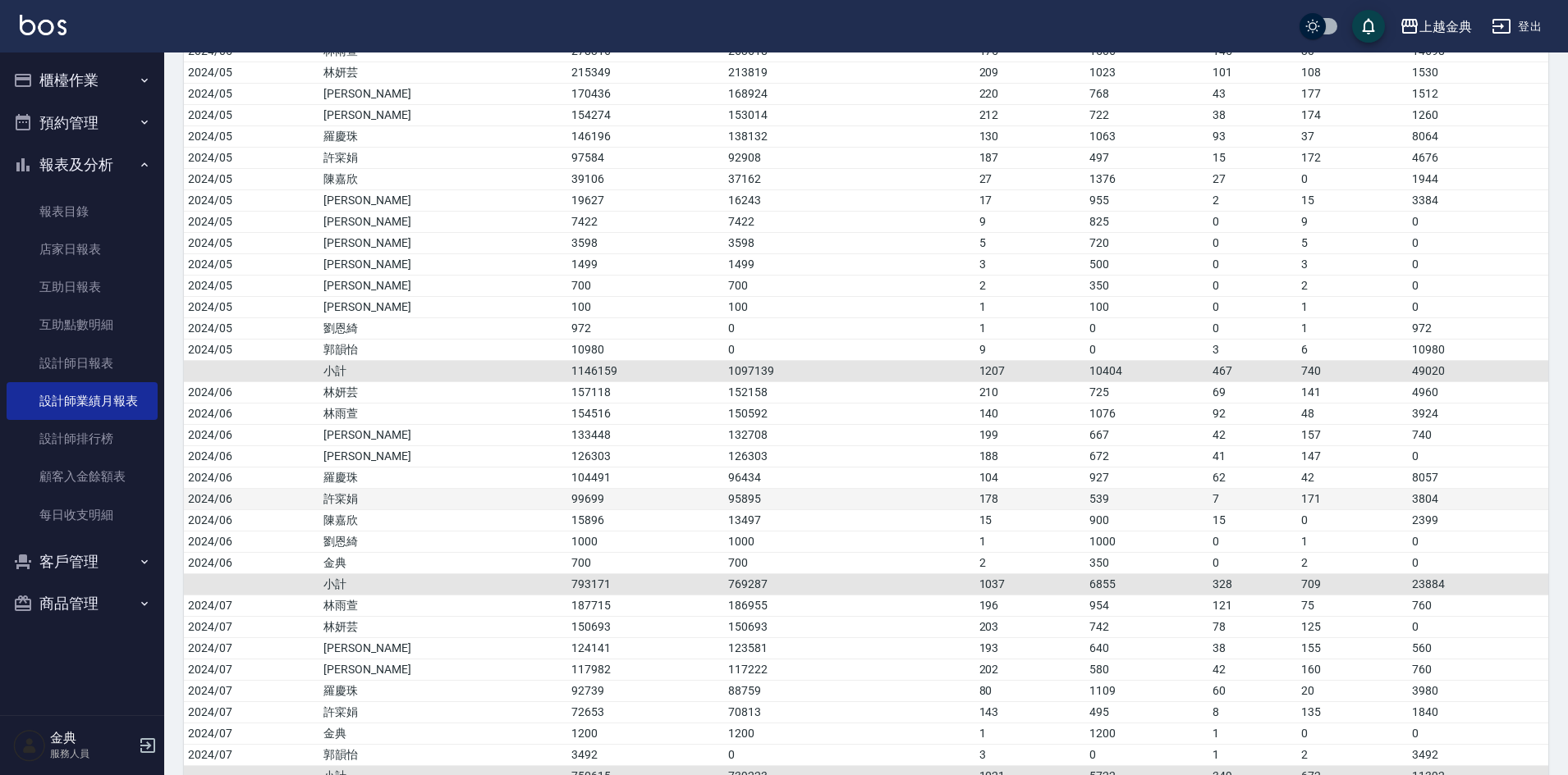
click at [567, 495] on td "99699" at bounding box center [645, 498] width 157 height 21
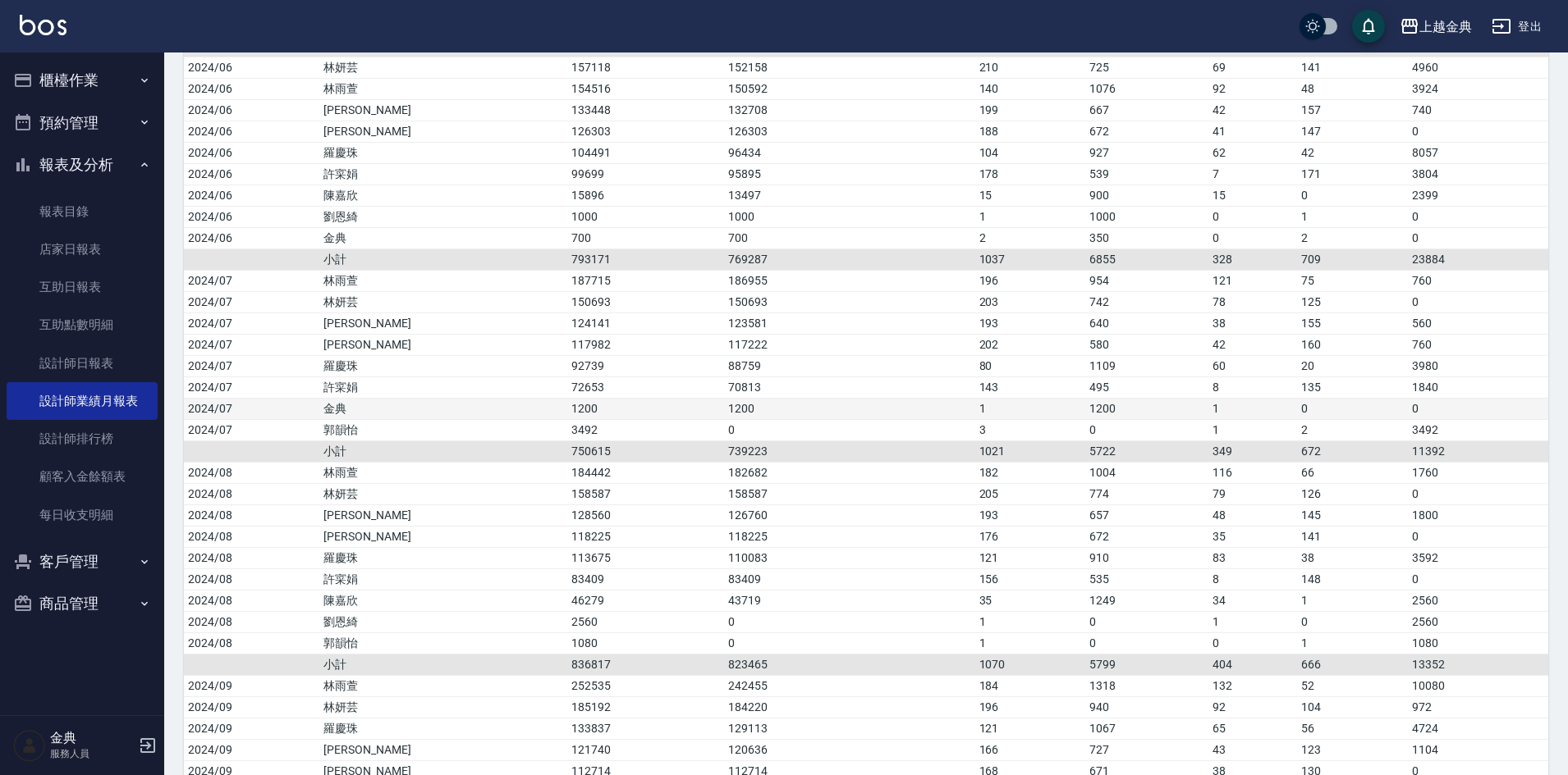
scroll to position [1395, 0]
click at [567, 340] on td "117982" at bounding box center [645, 341] width 157 height 21
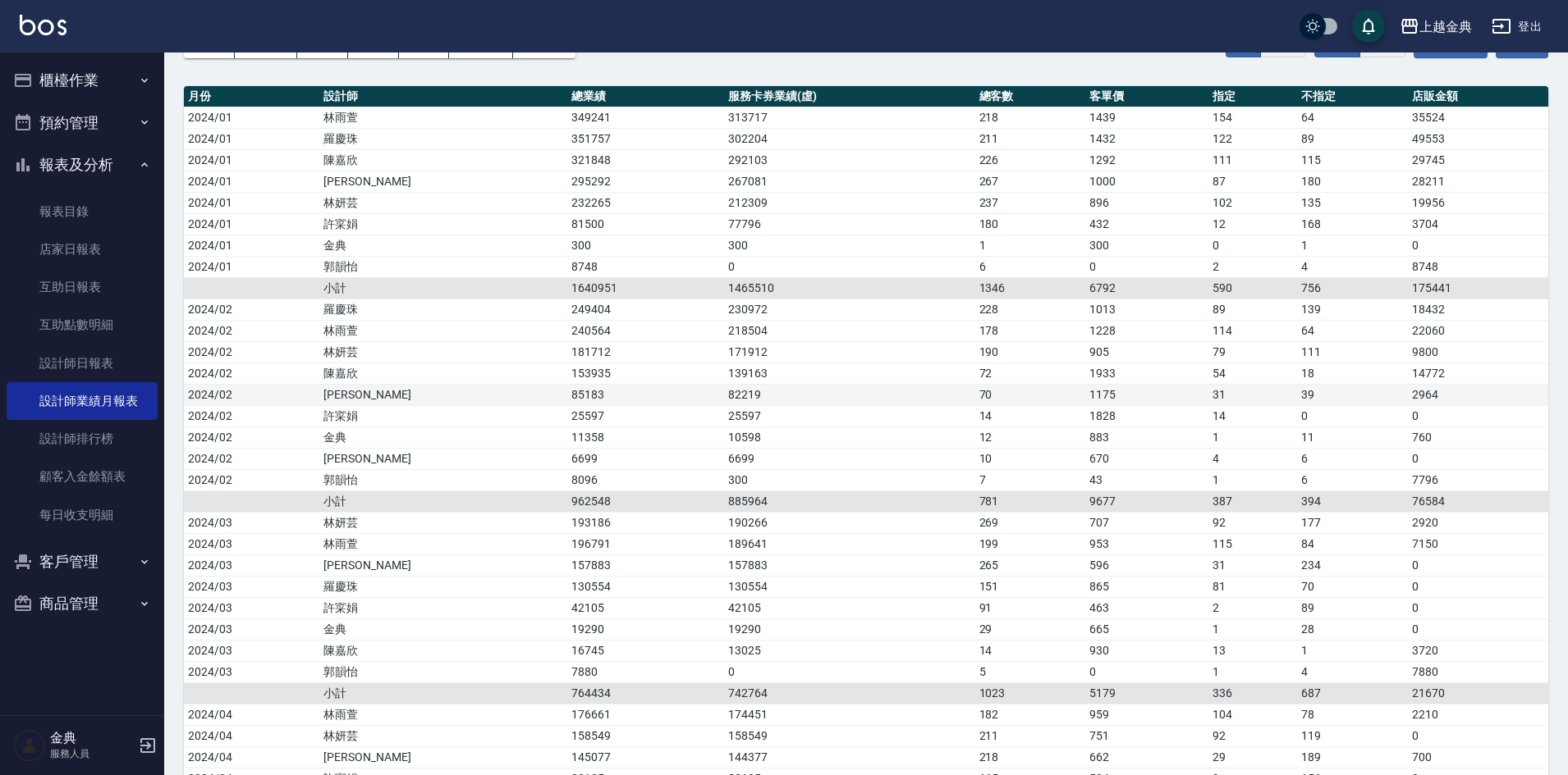
scroll to position [0, 0]
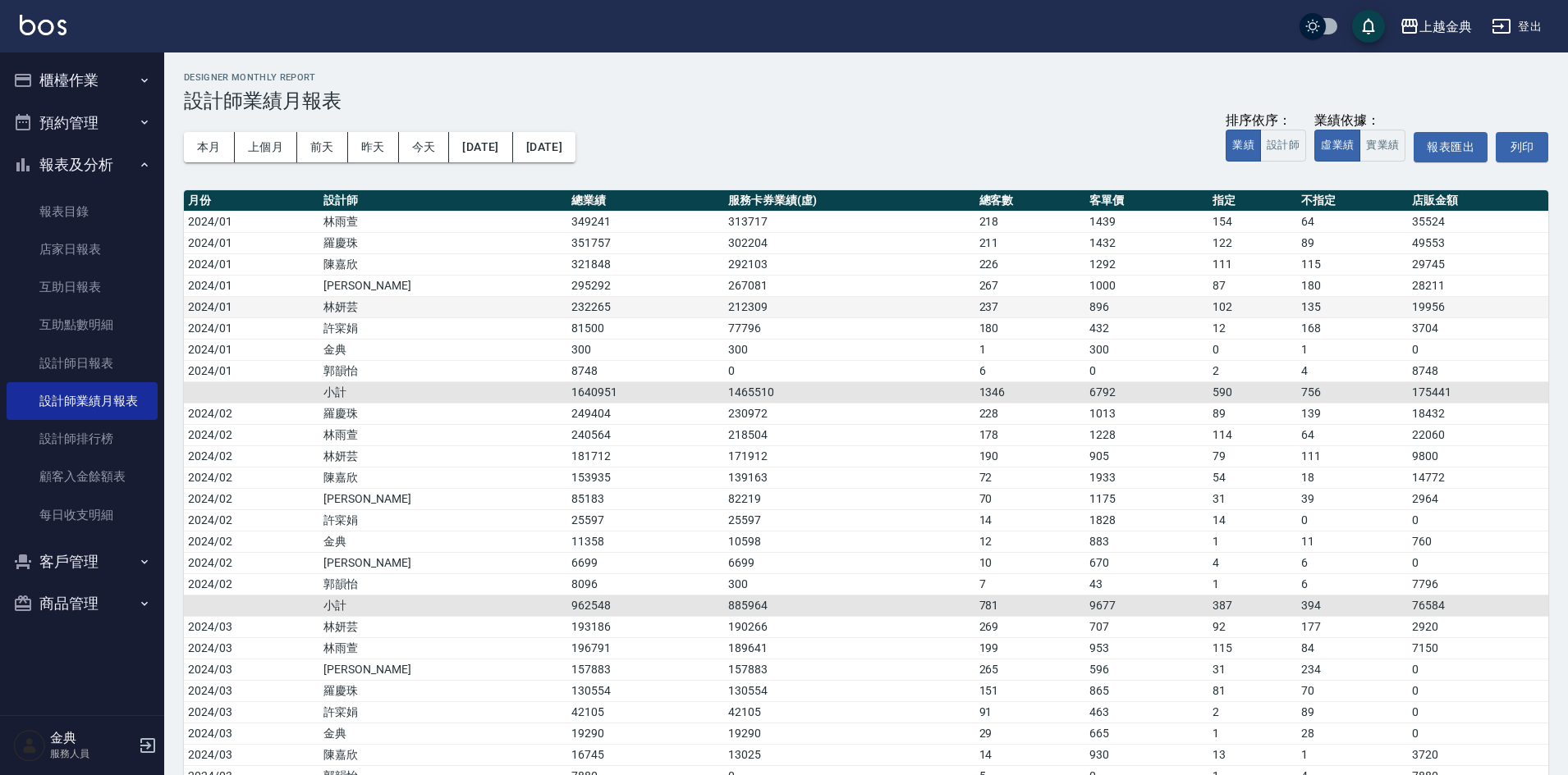
click at [448, 309] on td "林妍芸" at bounding box center [442, 307] width 248 height 21
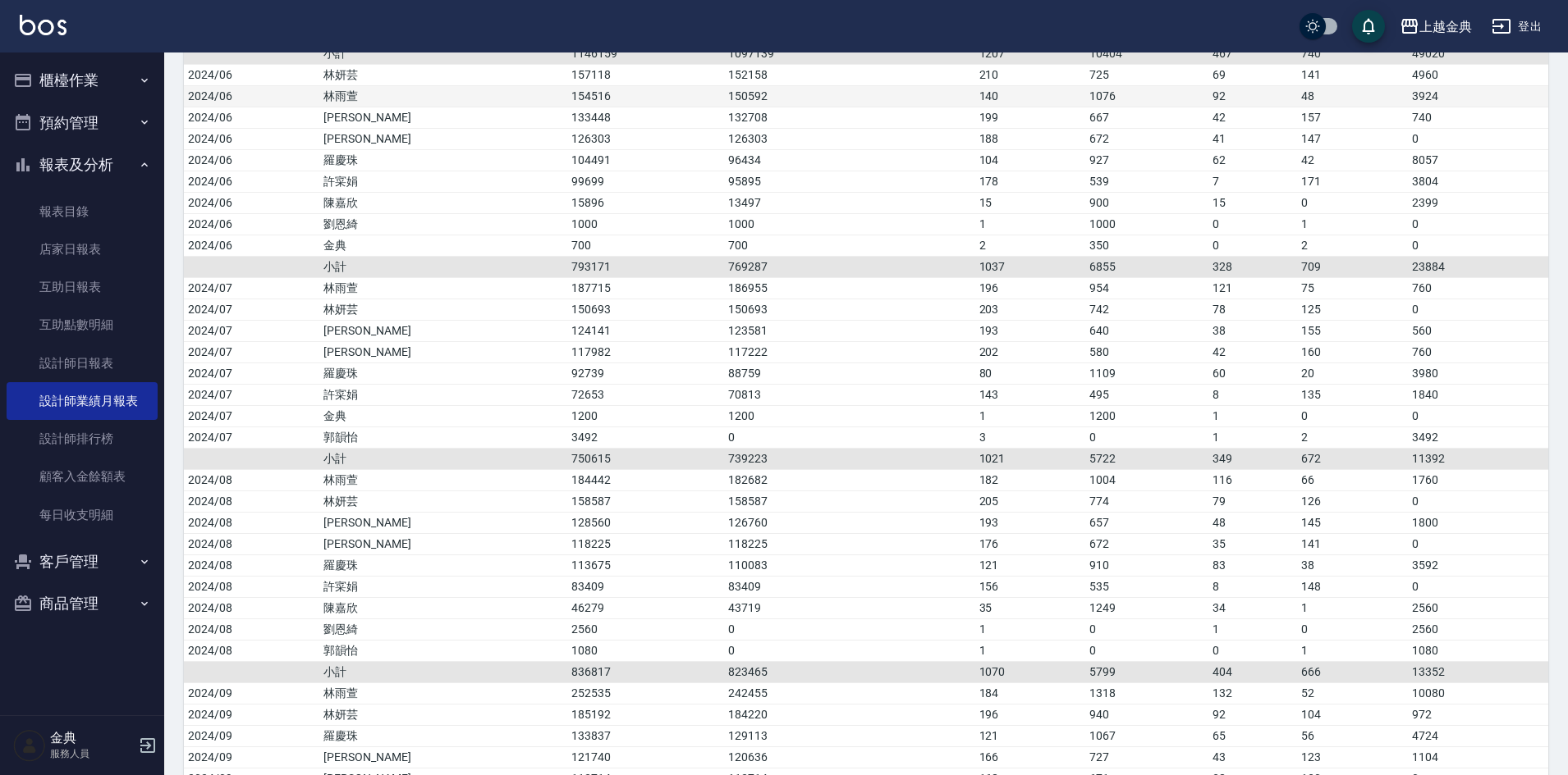
scroll to position [1395, 0]
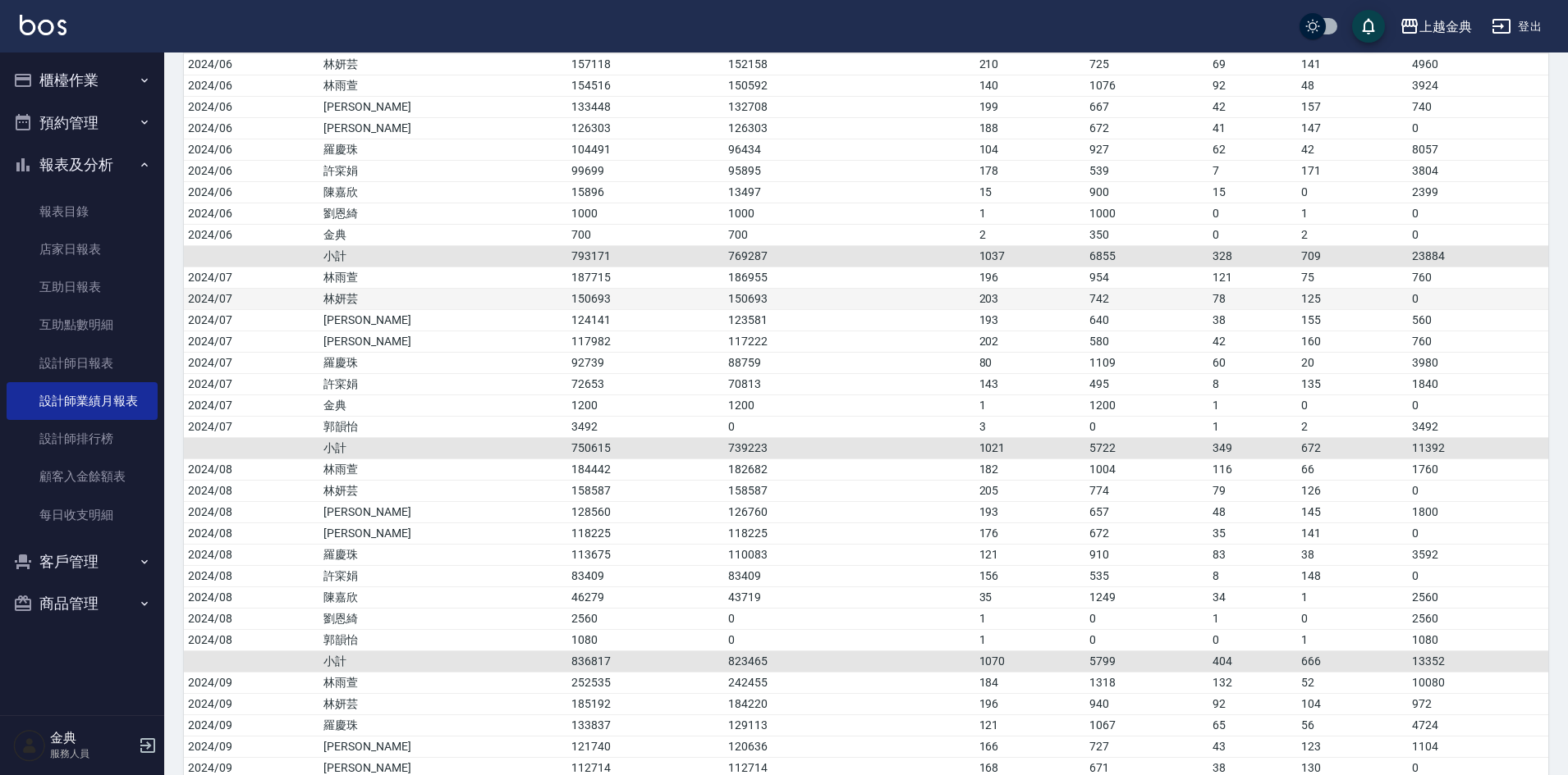
click at [567, 307] on td "150693" at bounding box center [645, 298] width 157 height 21
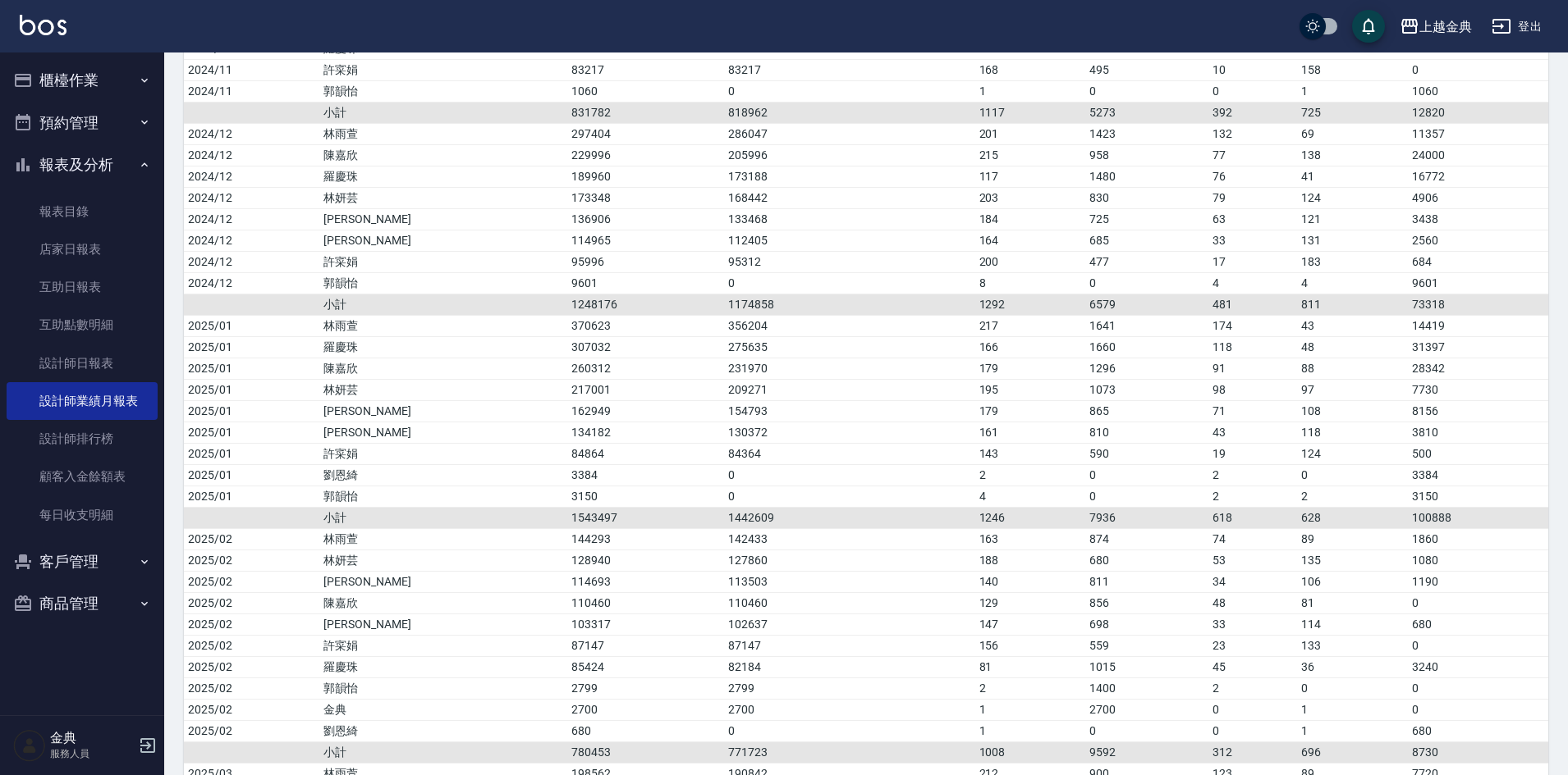
scroll to position [2543, 0]
click at [567, 387] on td "217001" at bounding box center [645, 387] width 157 height 21
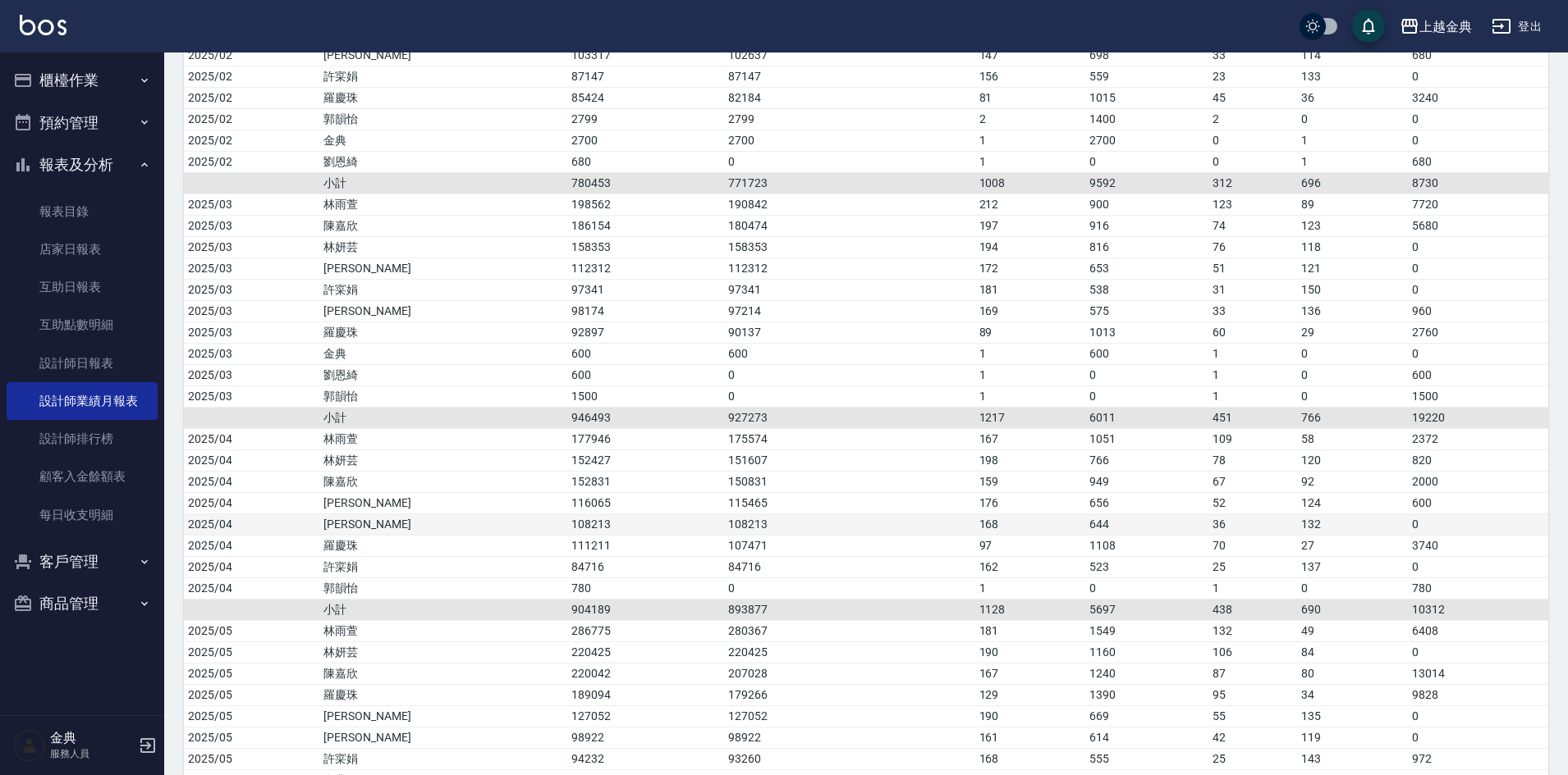
scroll to position [3118, 0]
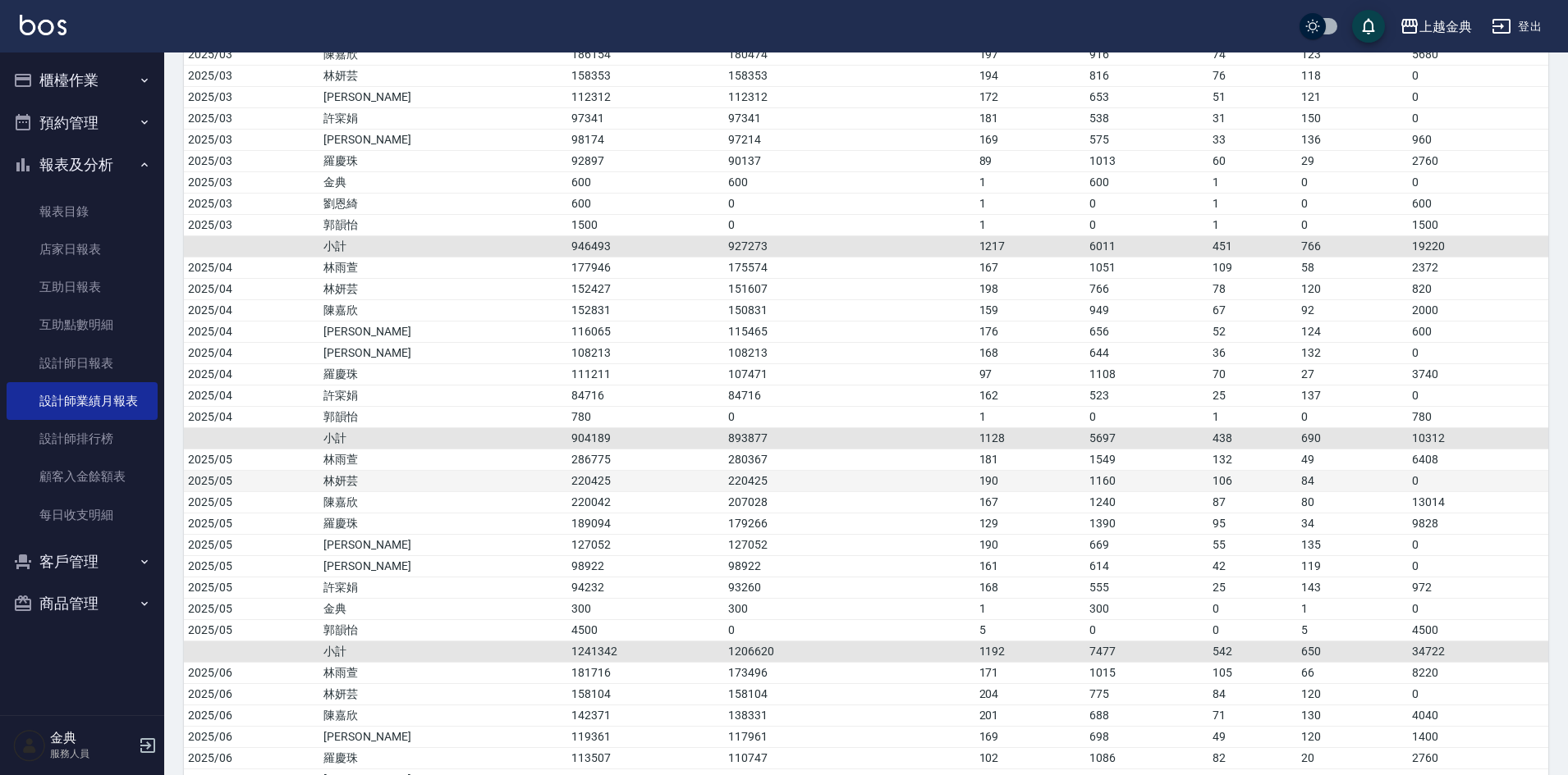
click at [567, 470] on td "220425" at bounding box center [645, 480] width 157 height 21
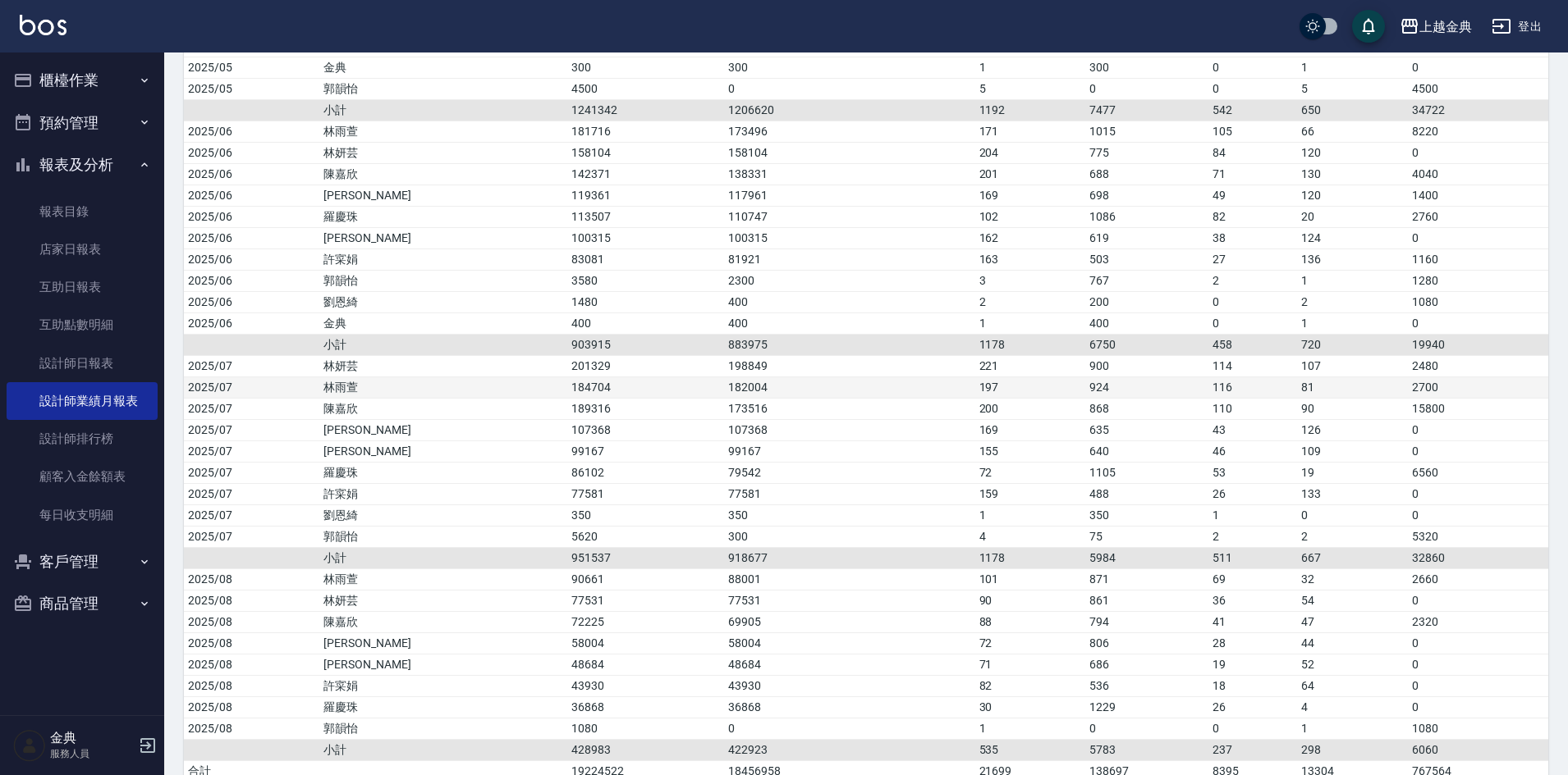
scroll to position [3851, 0]
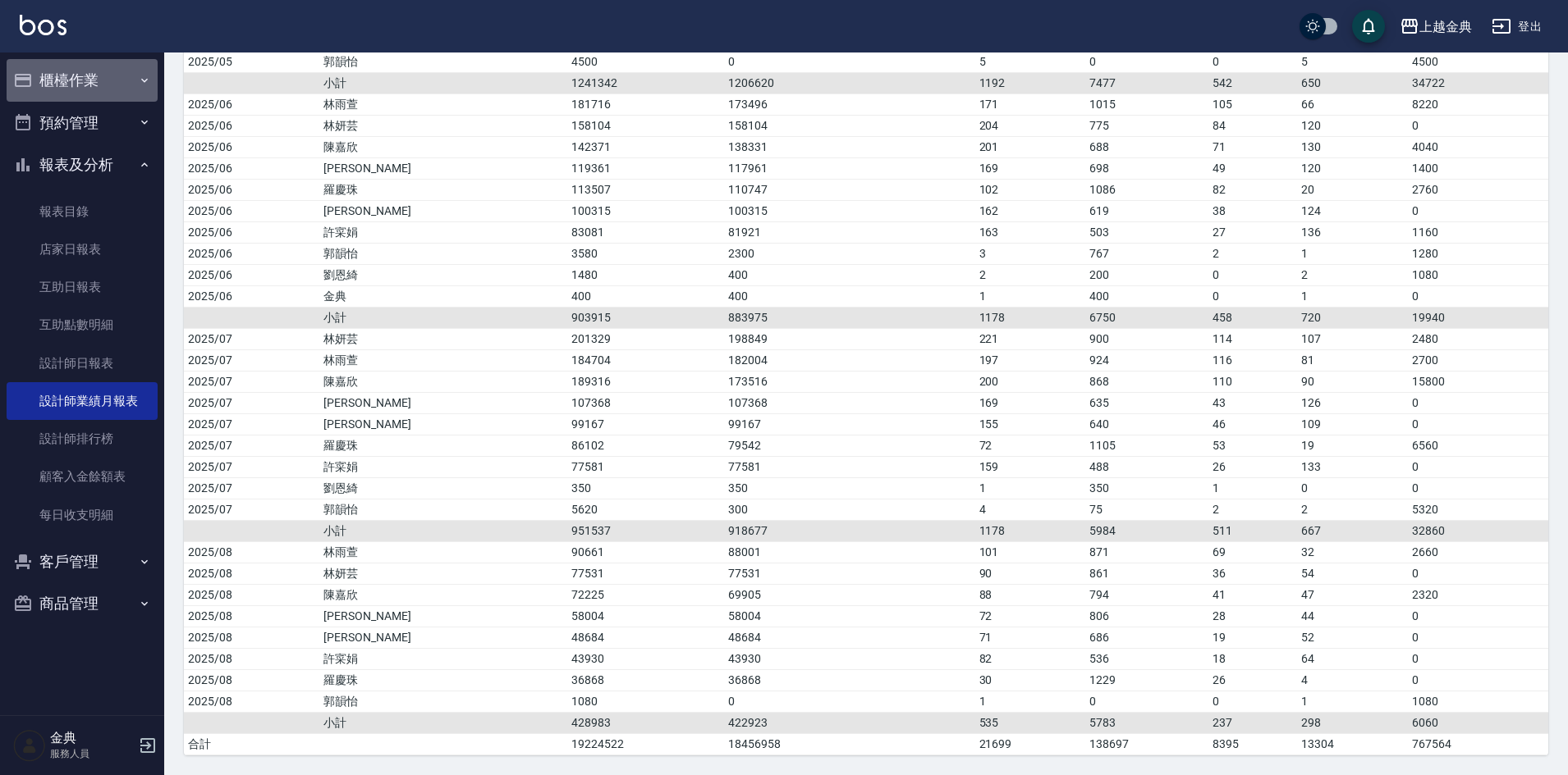
click at [86, 77] on button "櫃檯作業" at bounding box center [82, 81] width 151 height 43
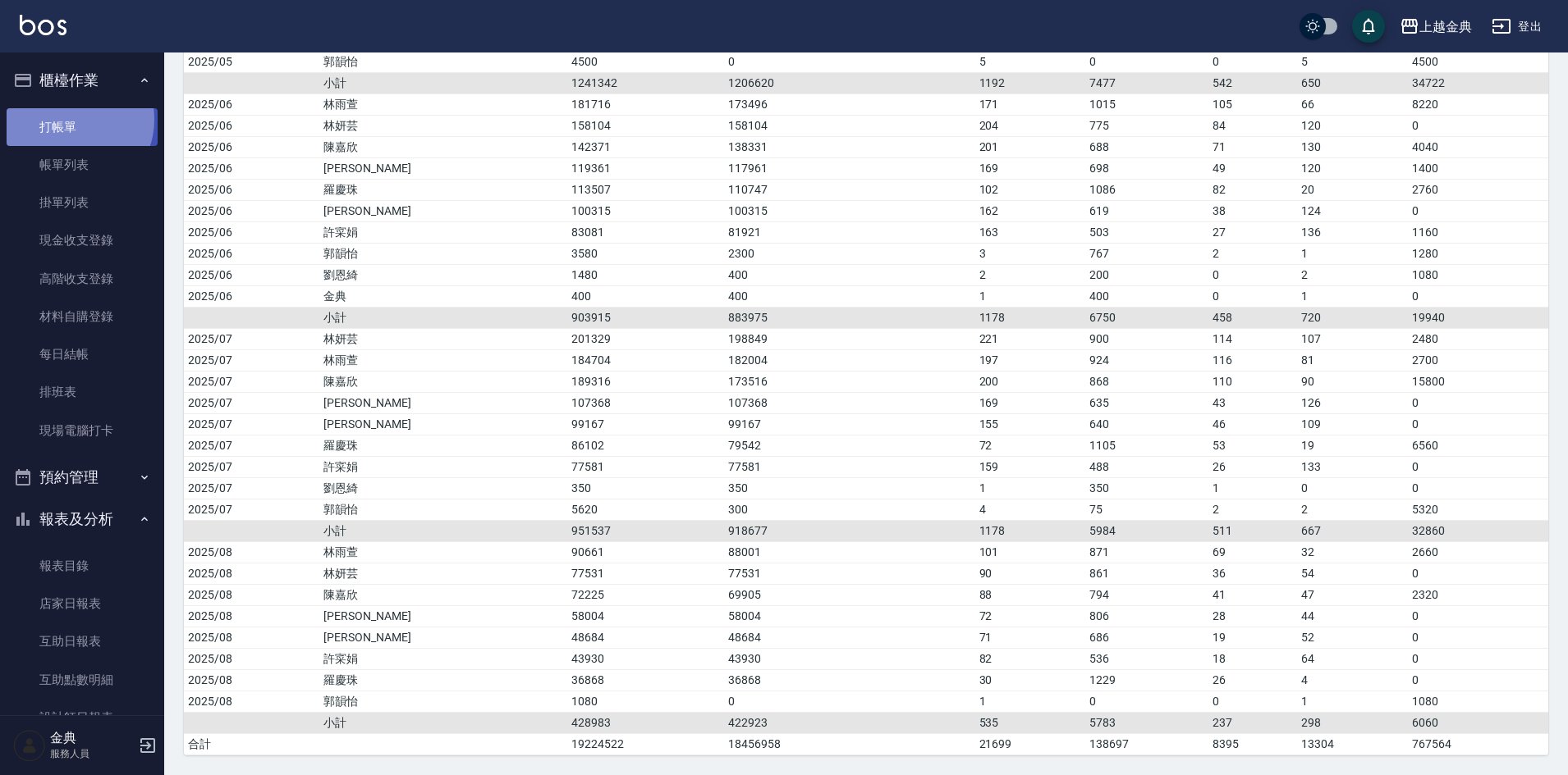
click at [71, 119] on link "打帳單" at bounding box center [82, 127] width 151 height 38
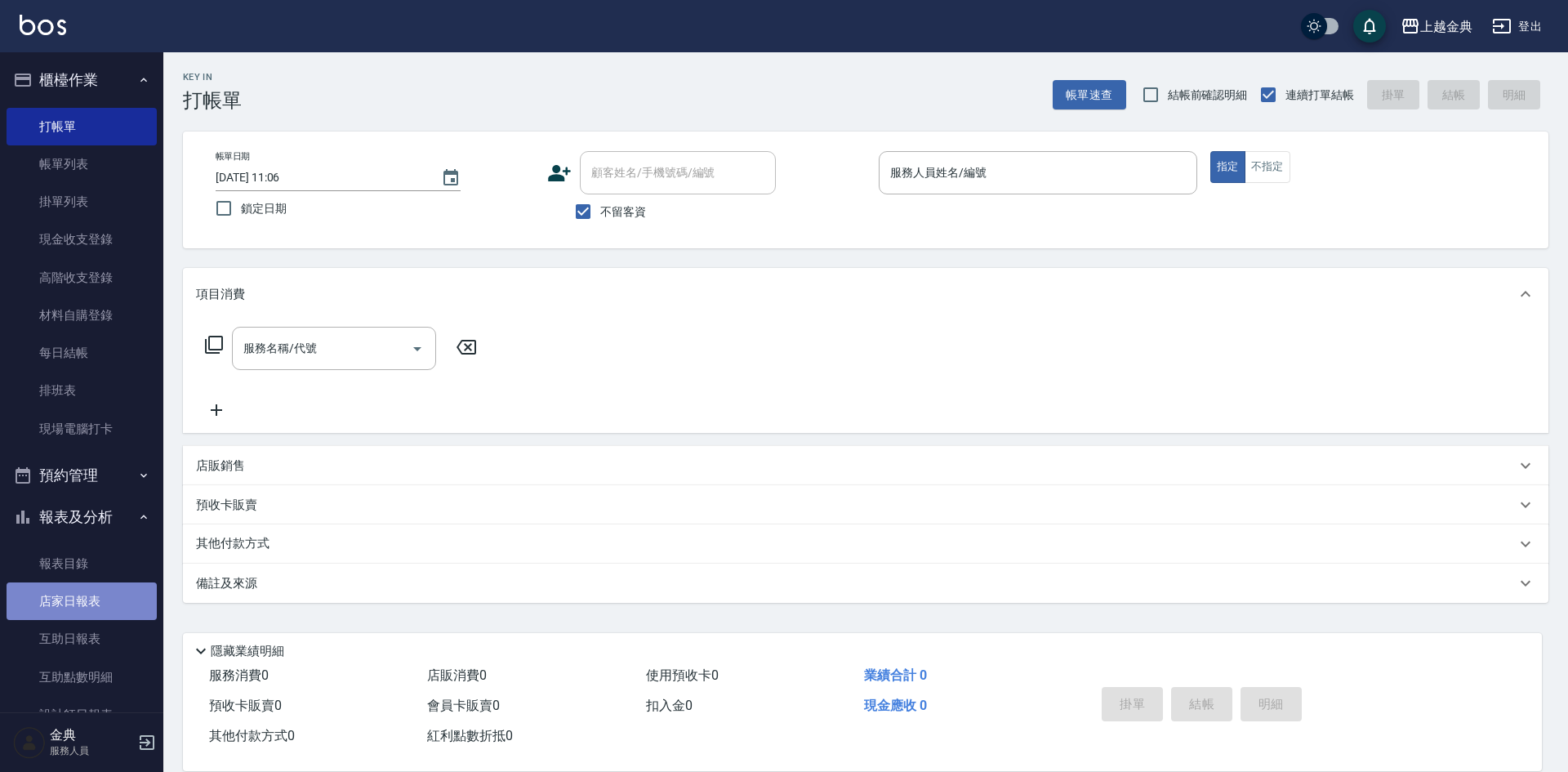
click at [113, 604] on link "店家日報表" at bounding box center [81, 602] width 150 height 38
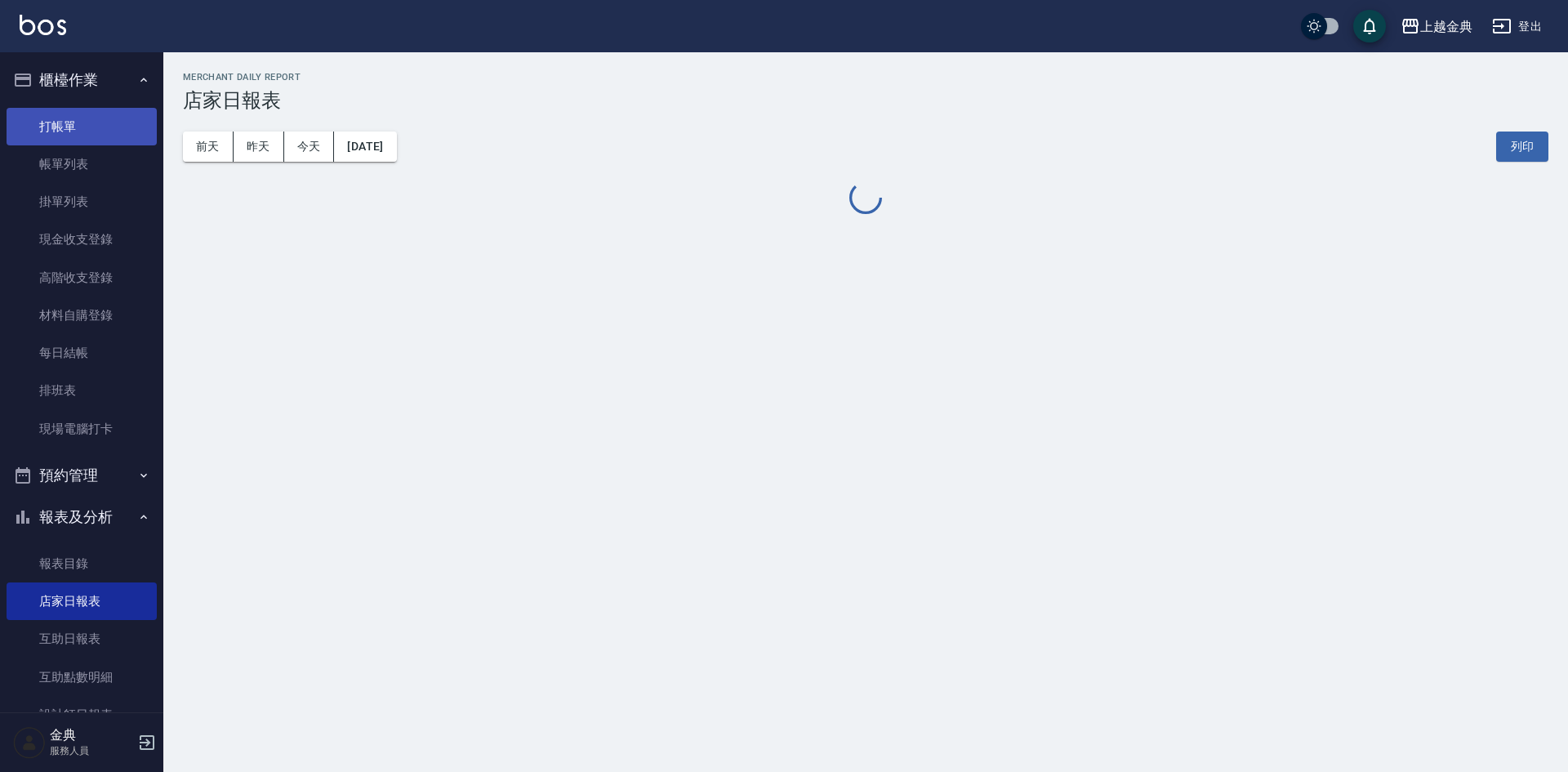
click at [87, 136] on link "打帳單" at bounding box center [81, 127] width 150 height 38
